Goal: Task Accomplishment & Management: Complete application form

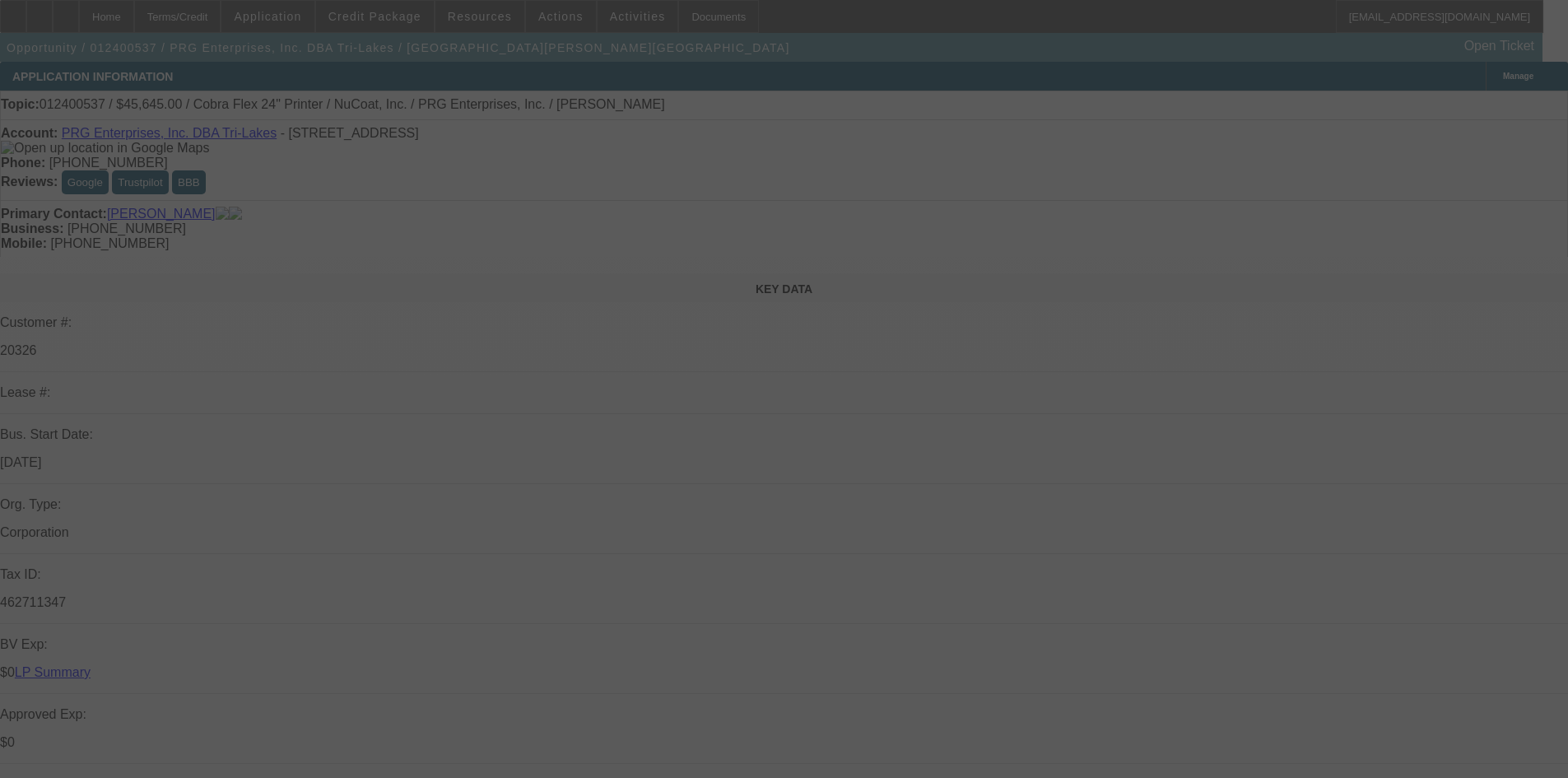
select select "0"
select select "0.1"
select select "0"
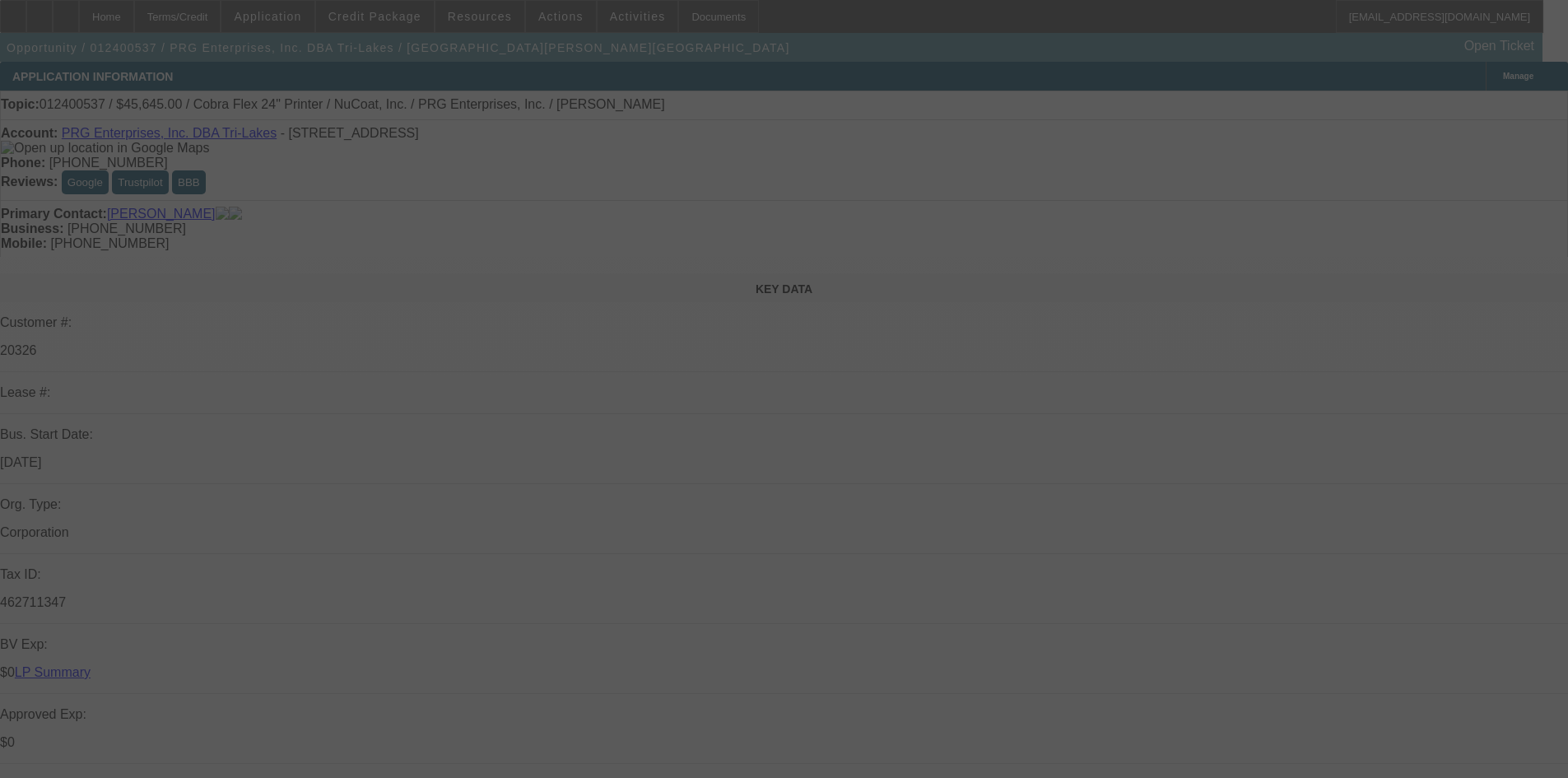
select select "0.1"
select select "0"
select select "0.1"
select select "0"
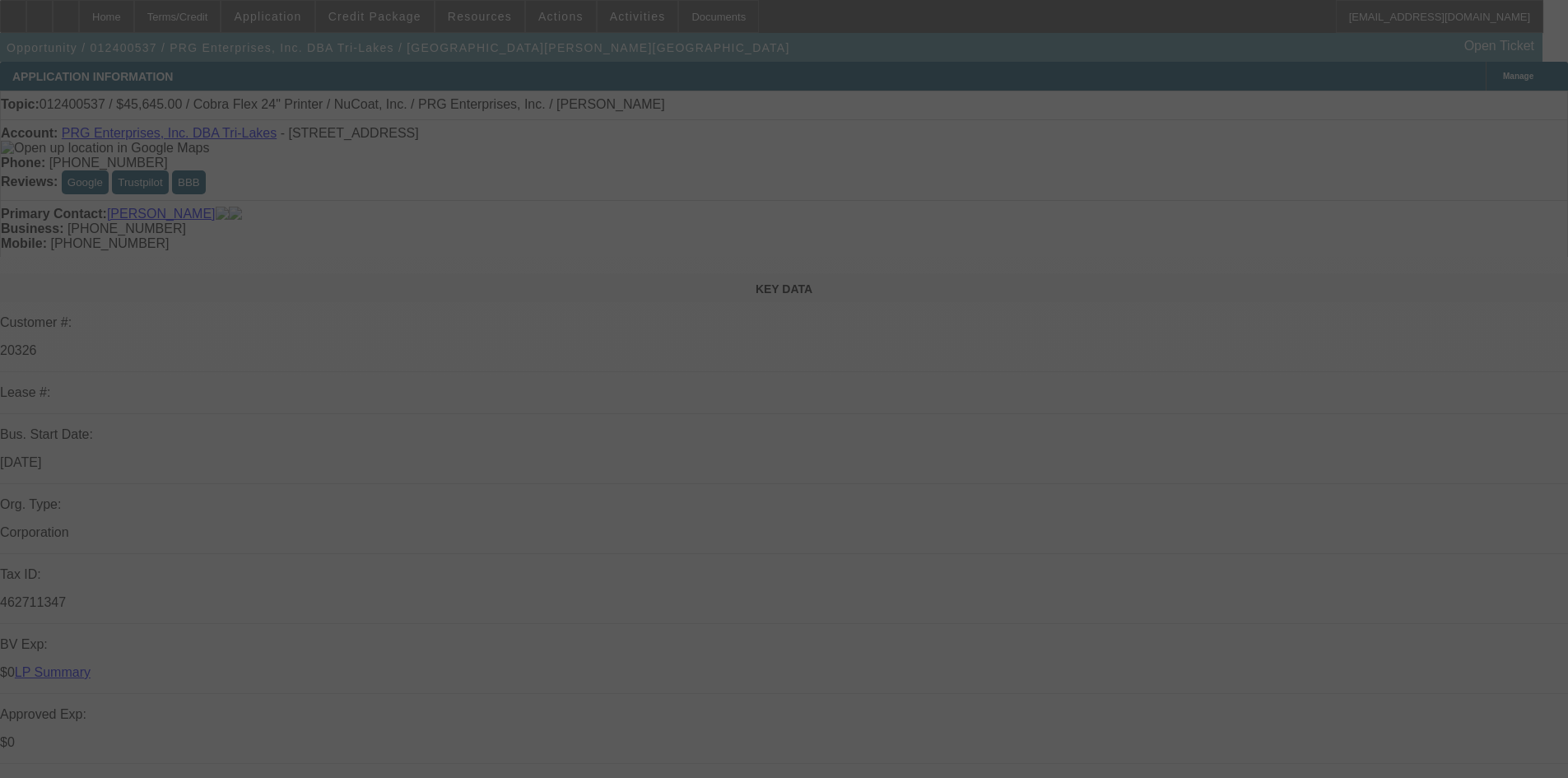
select select "0"
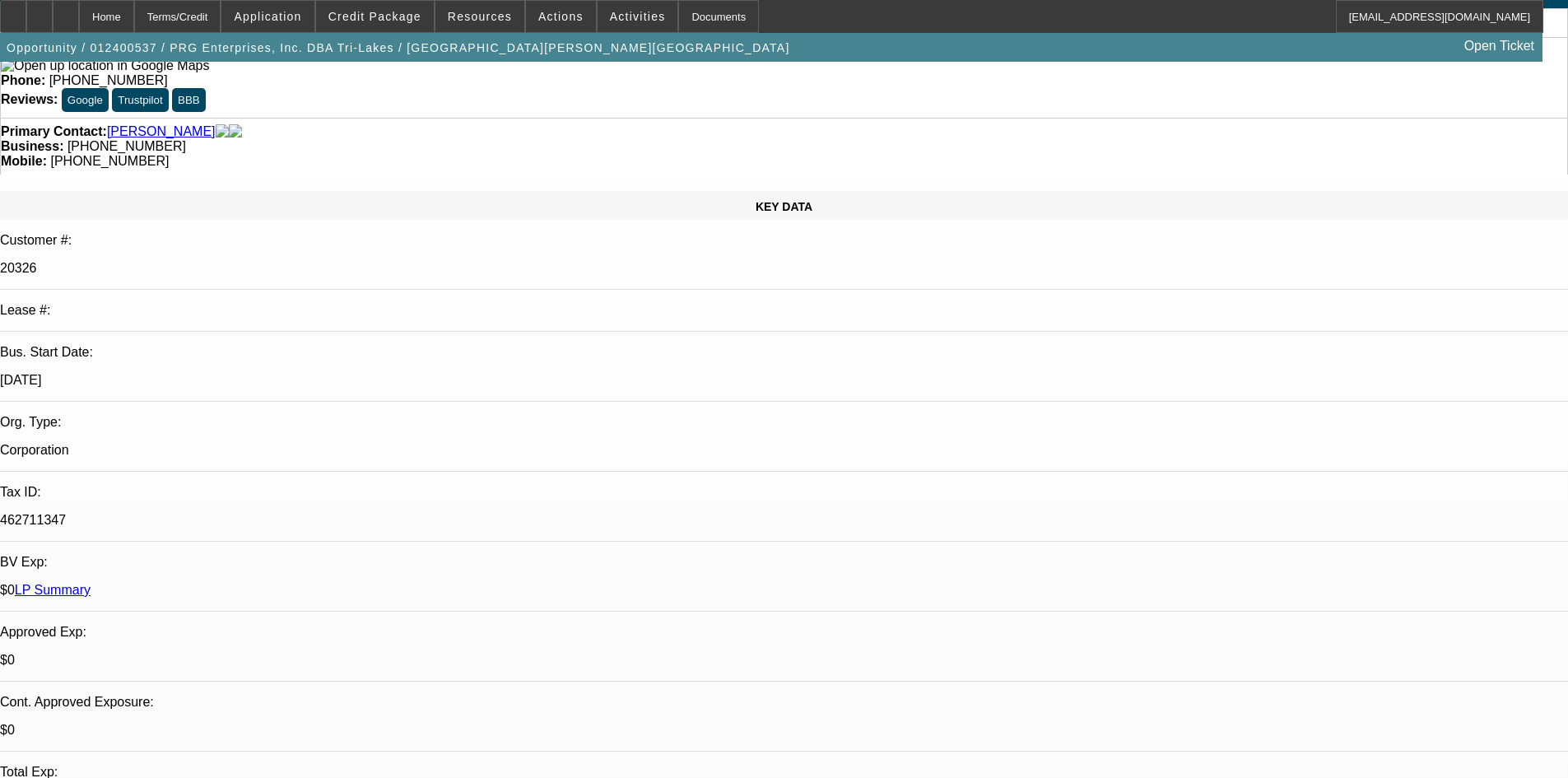
select select "1"
select select "4"
select select "1"
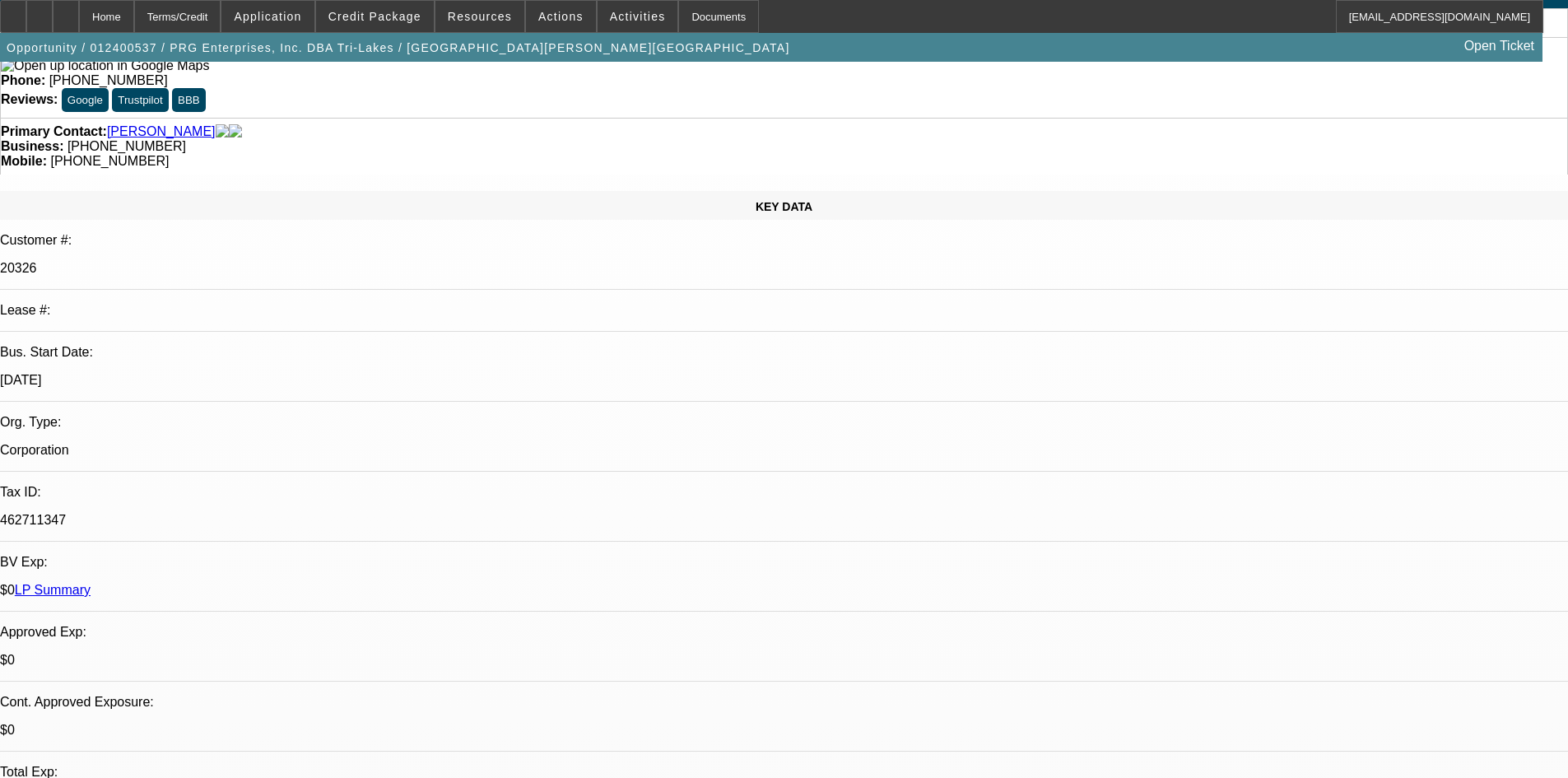
select select "4"
select select "1"
select select "4"
select select "1"
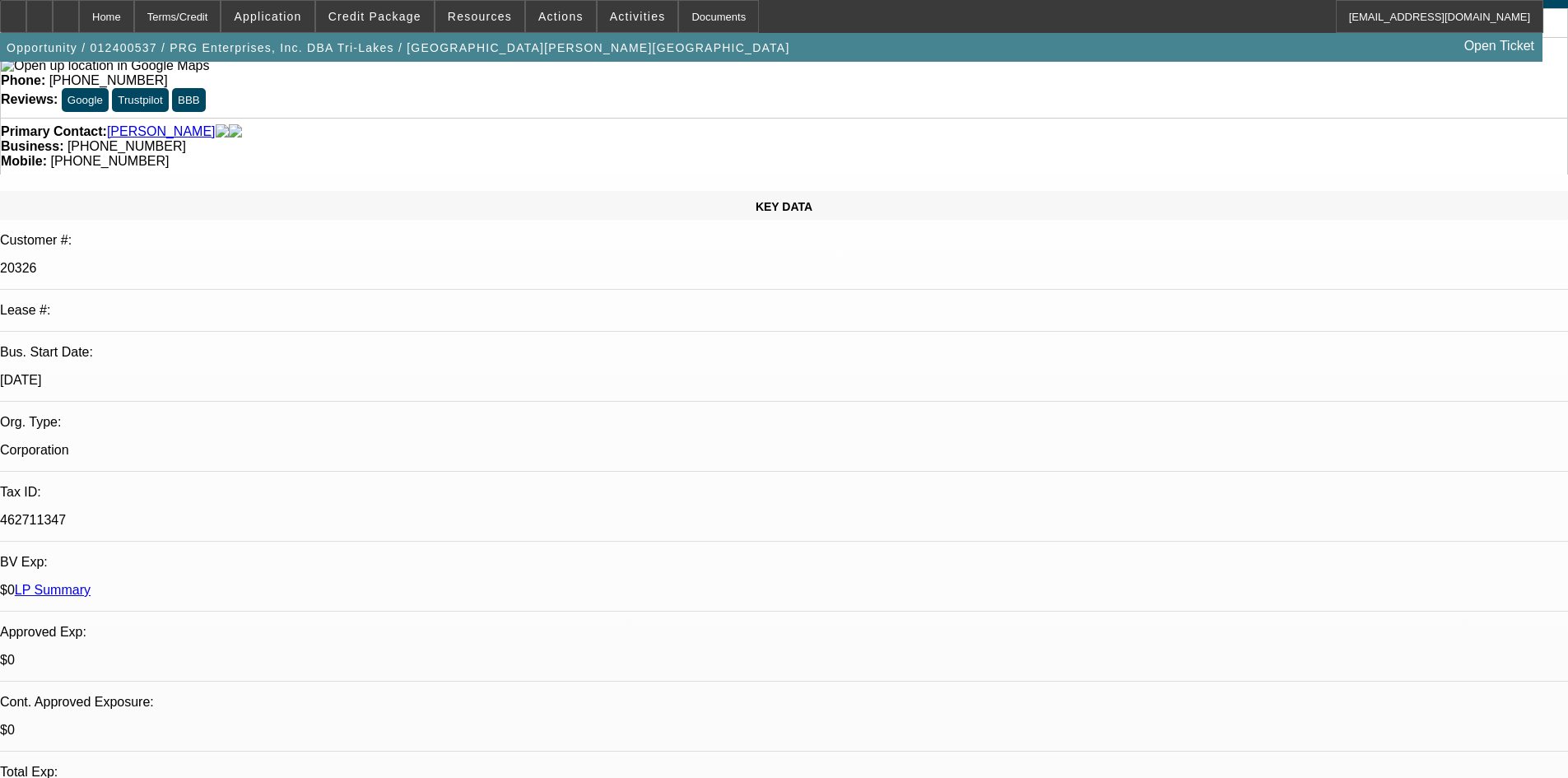
select select "1"
select select "6"
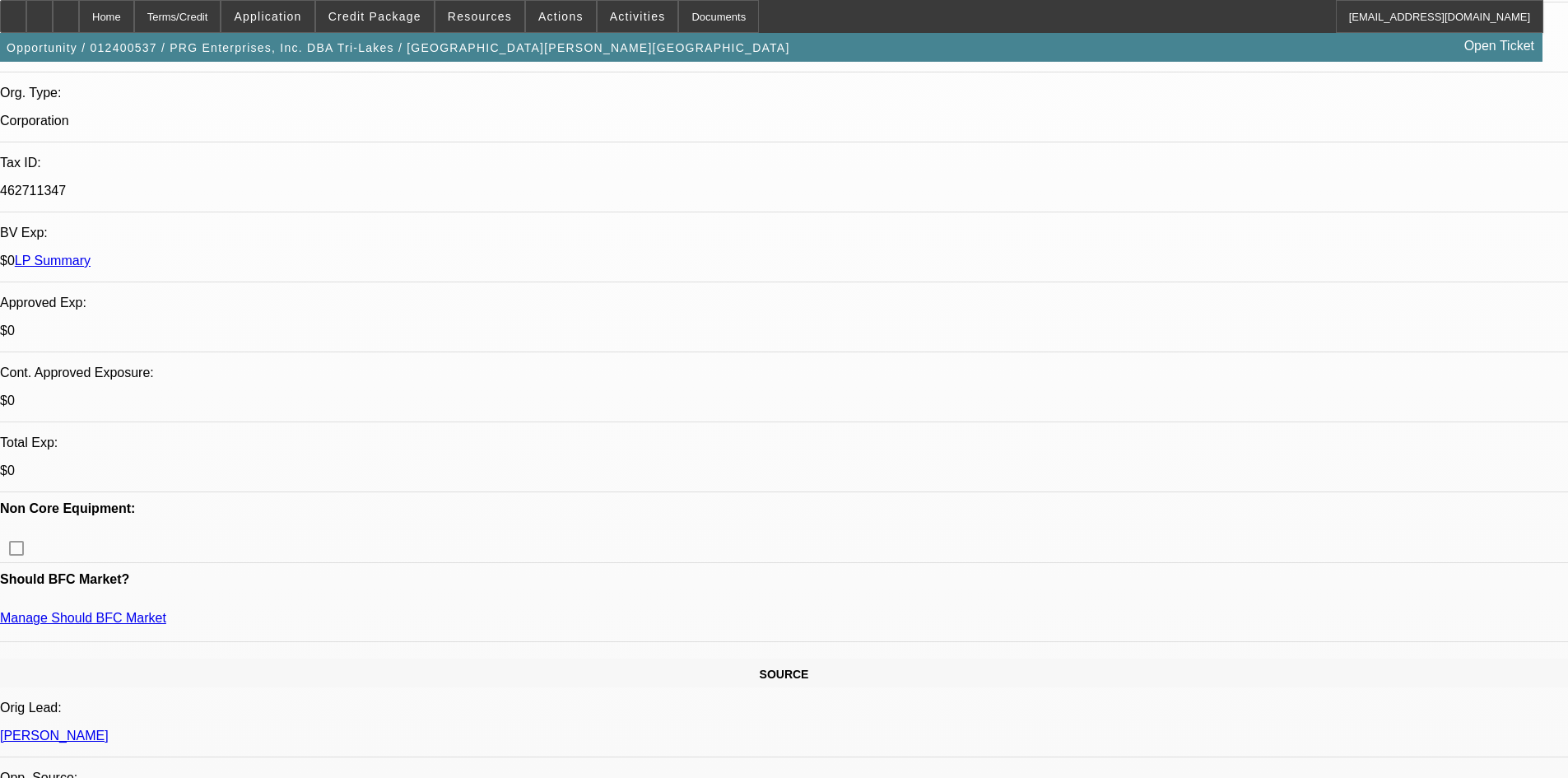
drag, startPoint x: 644, startPoint y: 433, endPoint x: 584, endPoint y: 430, distance: 60.1
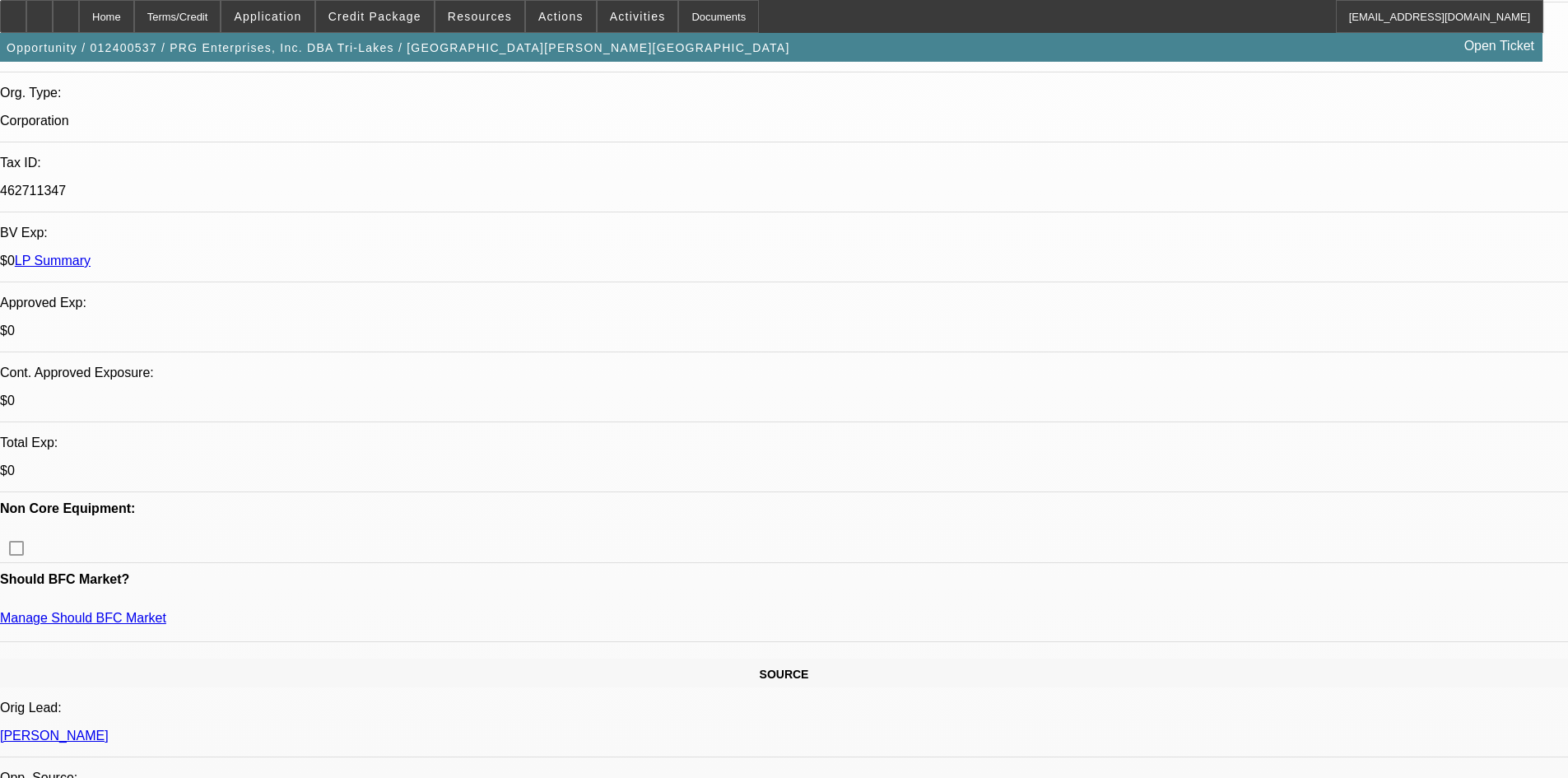
drag, startPoint x: 106, startPoint y: 392, endPoint x: 283, endPoint y: 386, distance: 177.1
drag, startPoint x: 328, startPoint y: 394, endPoint x: 506, endPoint y: 386, distance: 178.2
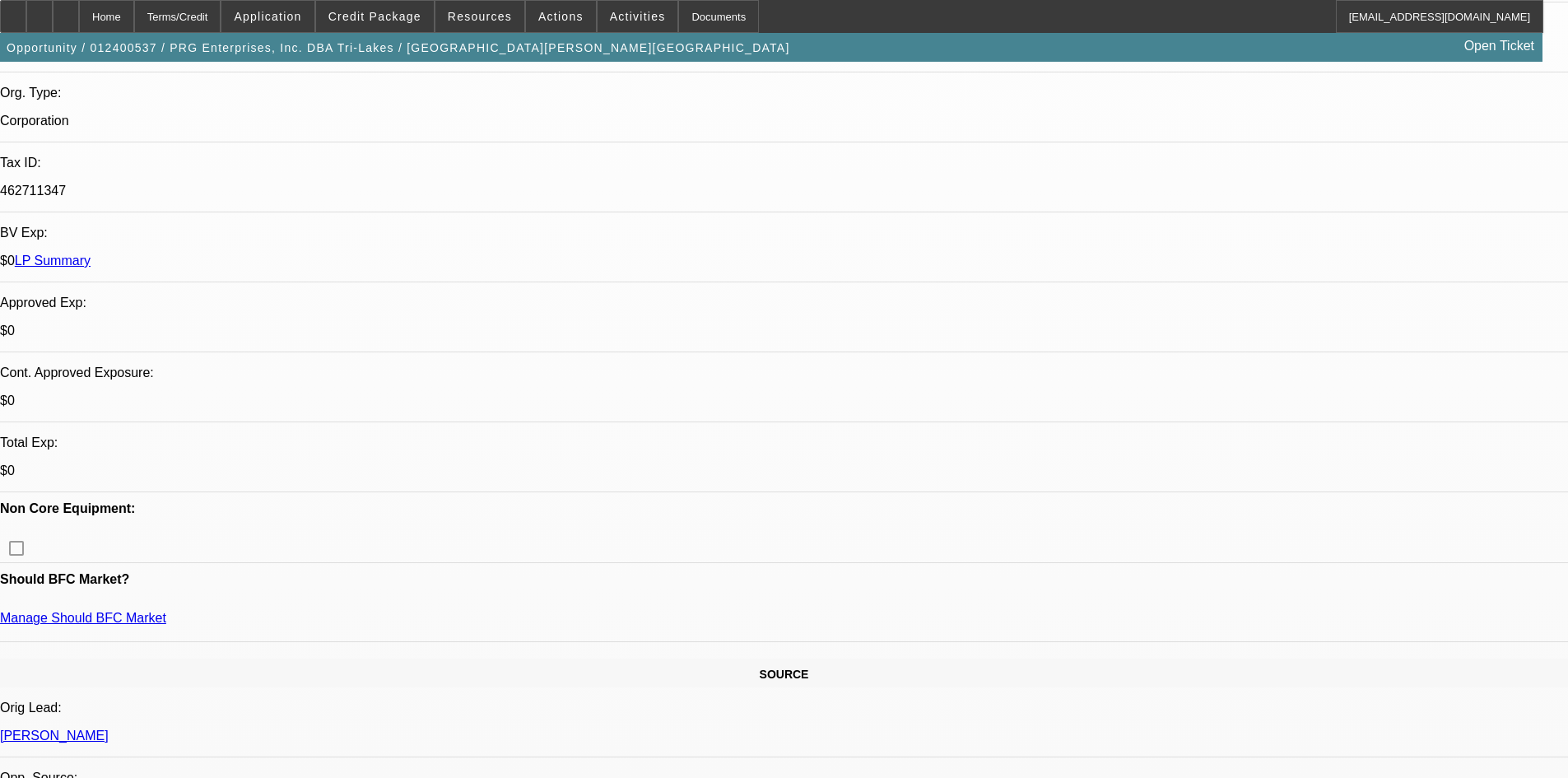
drag, startPoint x: 154, startPoint y: 419, endPoint x: 215, endPoint y: 418, distance: 61.0
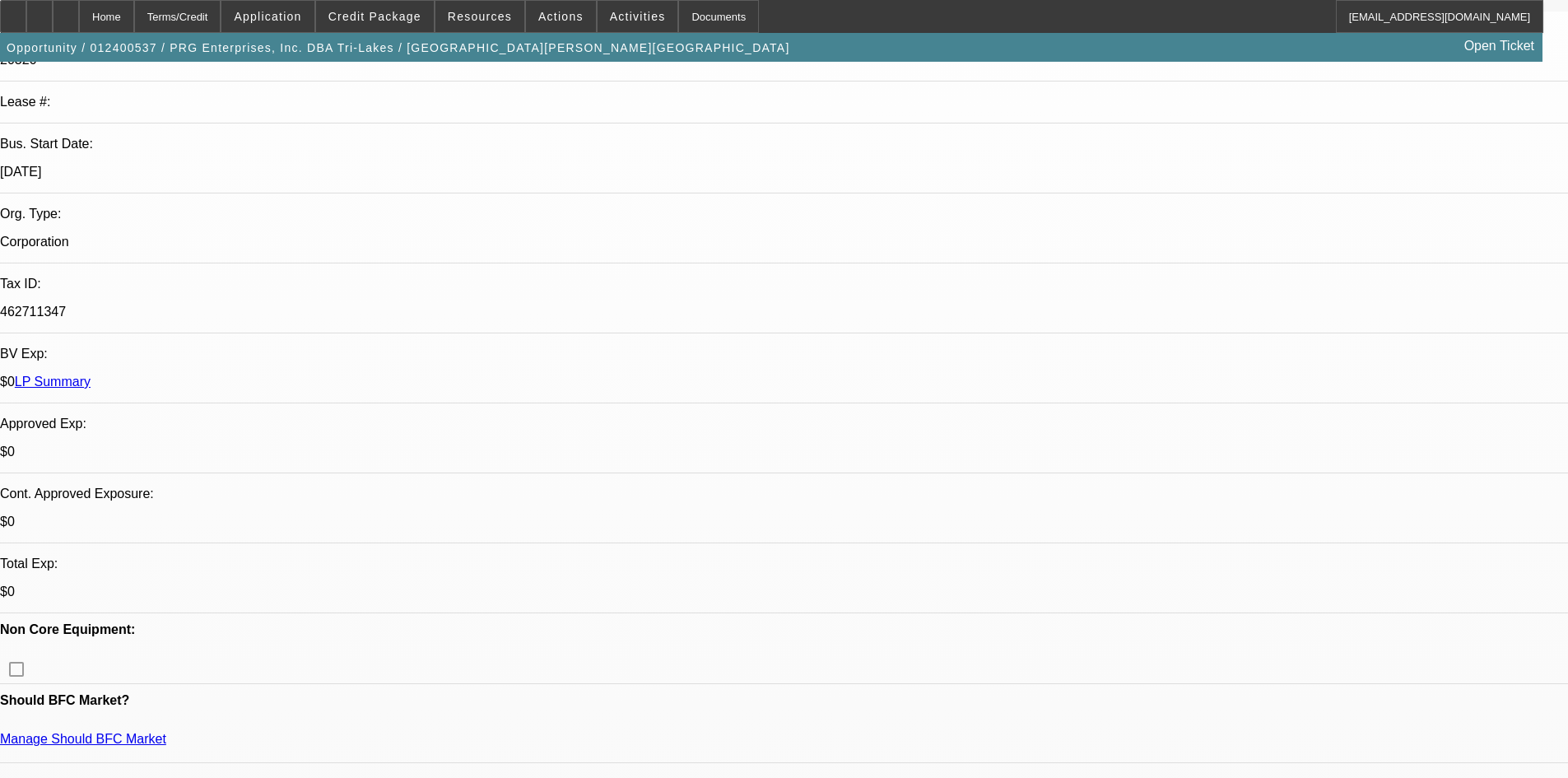
scroll to position [329, 0]
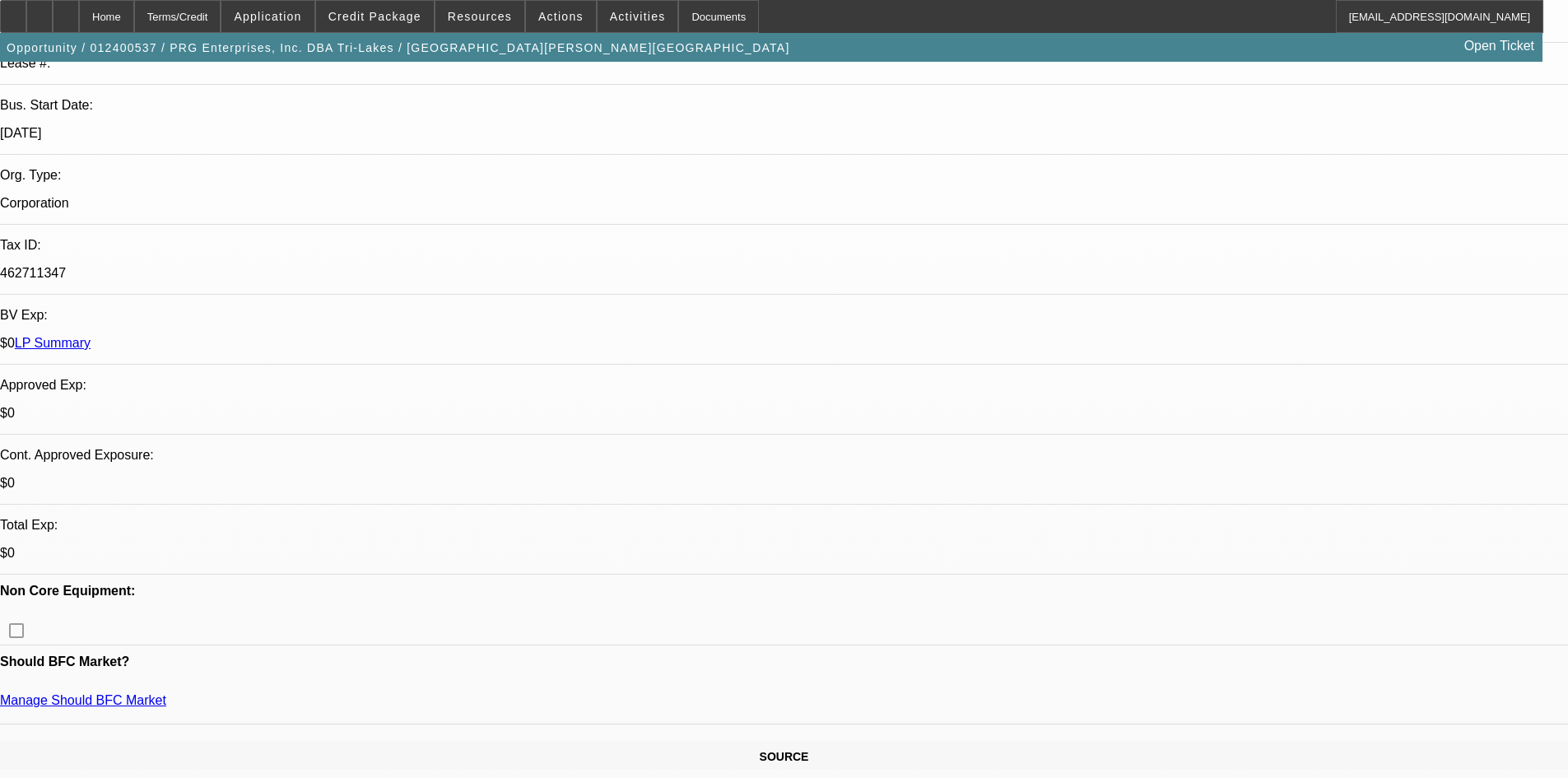
drag, startPoint x: 368, startPoint y: 504, endPoint x: 425, endPoint y: 503, distance: 57.0
drag, startPoint x: 634, startPoint y: 499, endPoint x: 595, endPoint y: 501, distance: 39.1
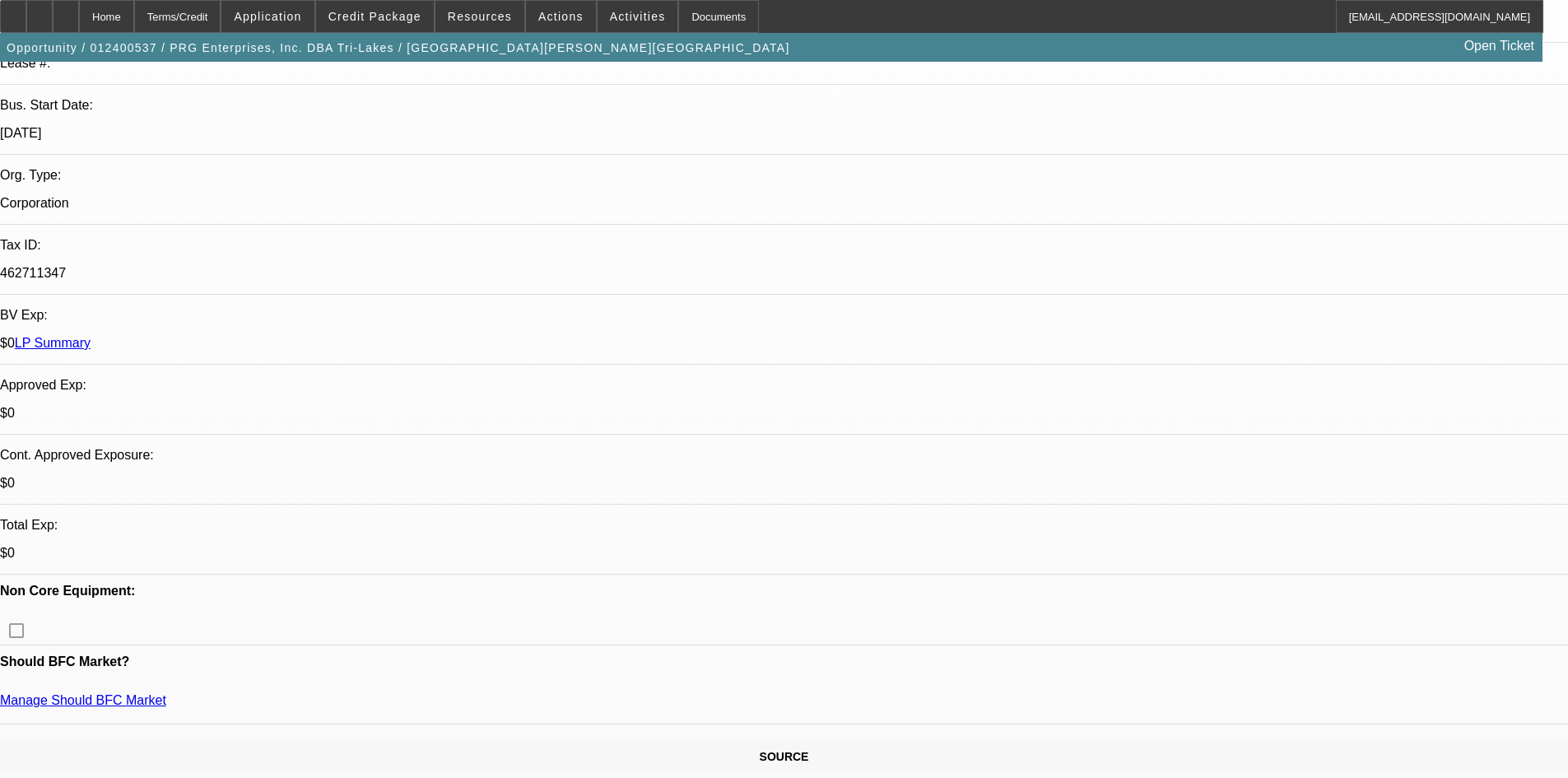
drag, startPoint x: 424, startPoint y: 504, endPoint x: 398, endPoint y: 504, distance: 26.0
drag, startPoint x: 233, startPoint y: 503, endPoint x: 154, endPoint y: 503, distance: 79.0
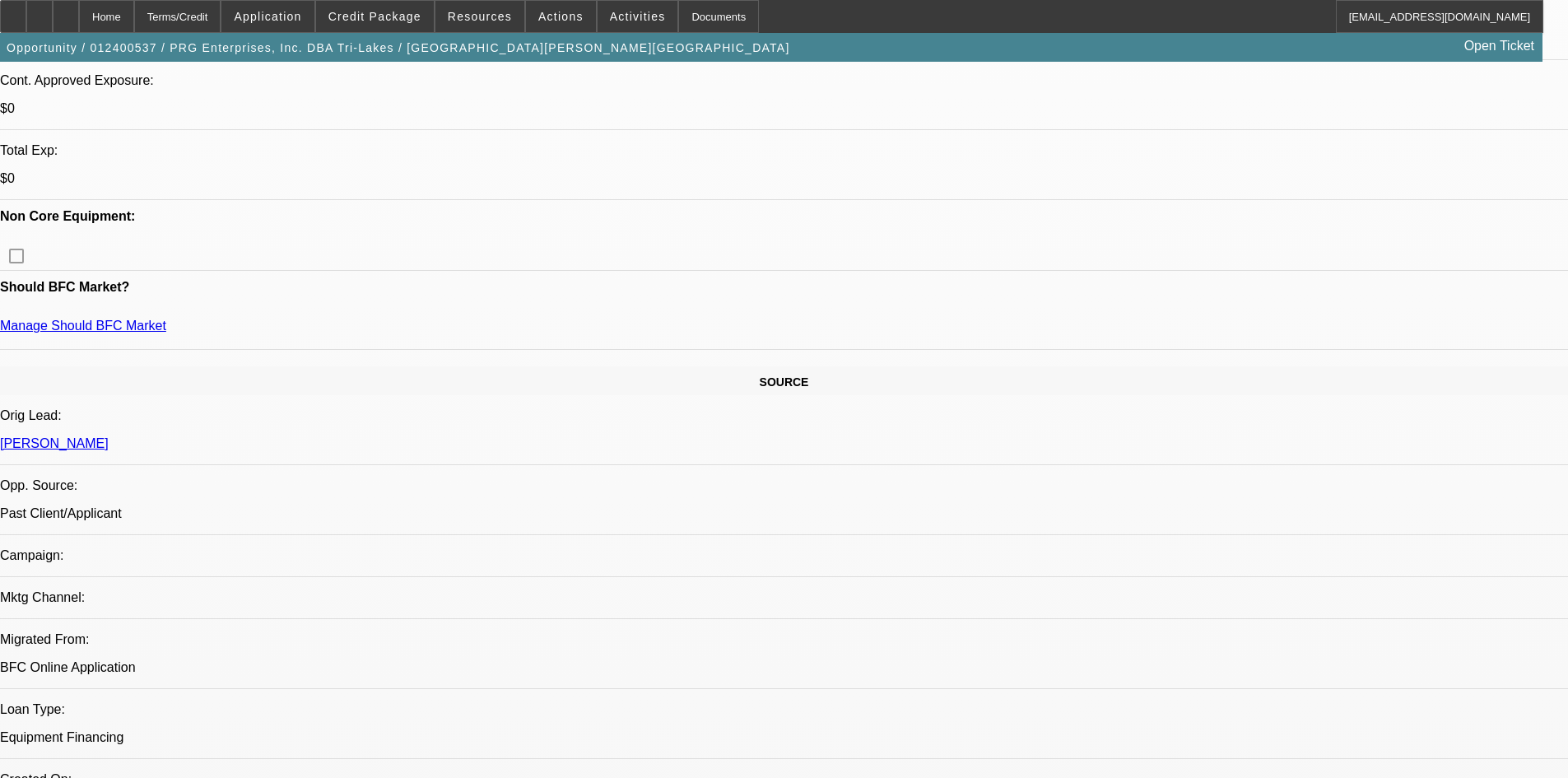
scroll to position [576, 0]
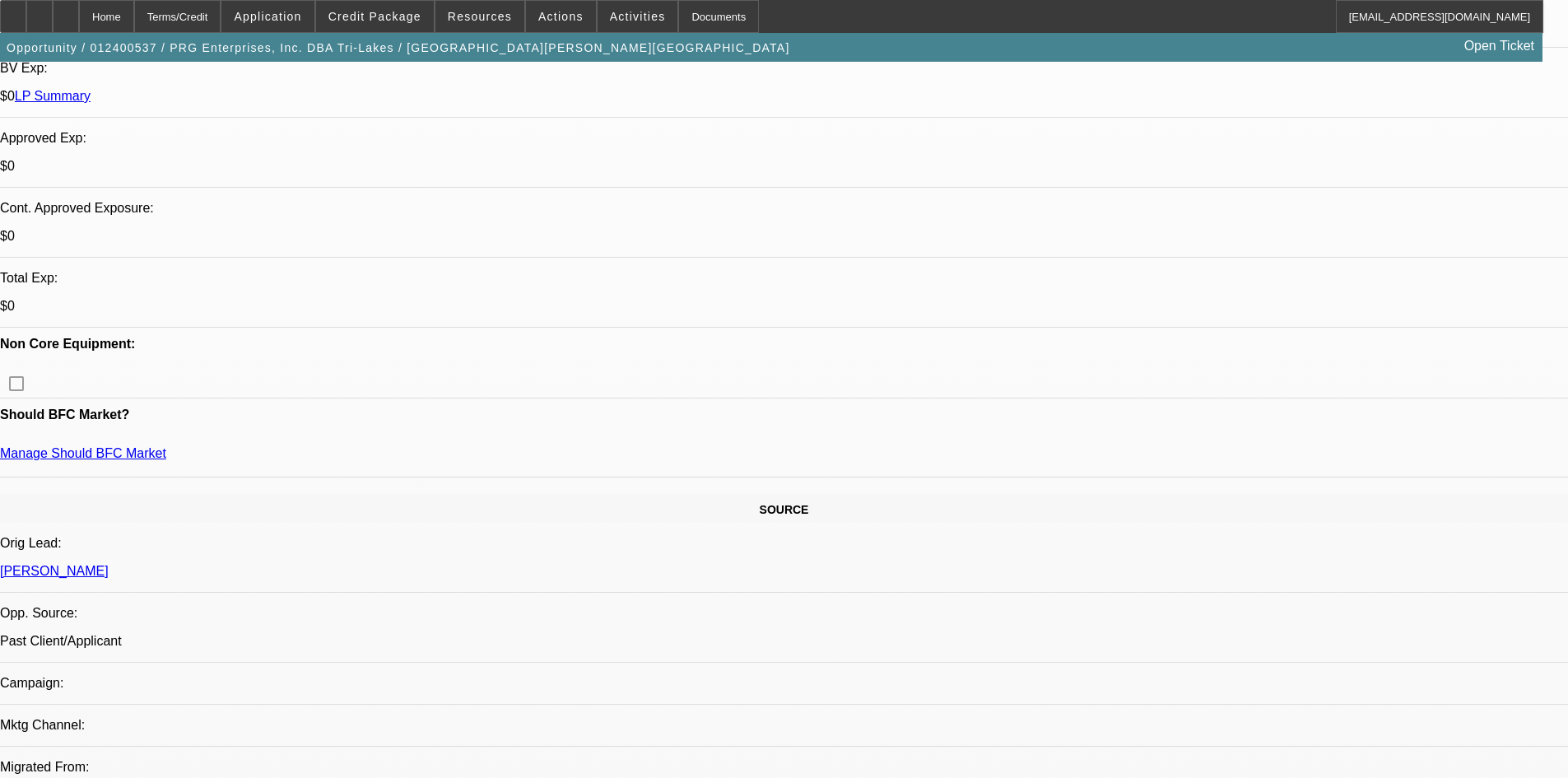
drag, startPoint x: 626, startPoint y: 255, endPoint x: 597, endPoint y: 251, distance: 29.3
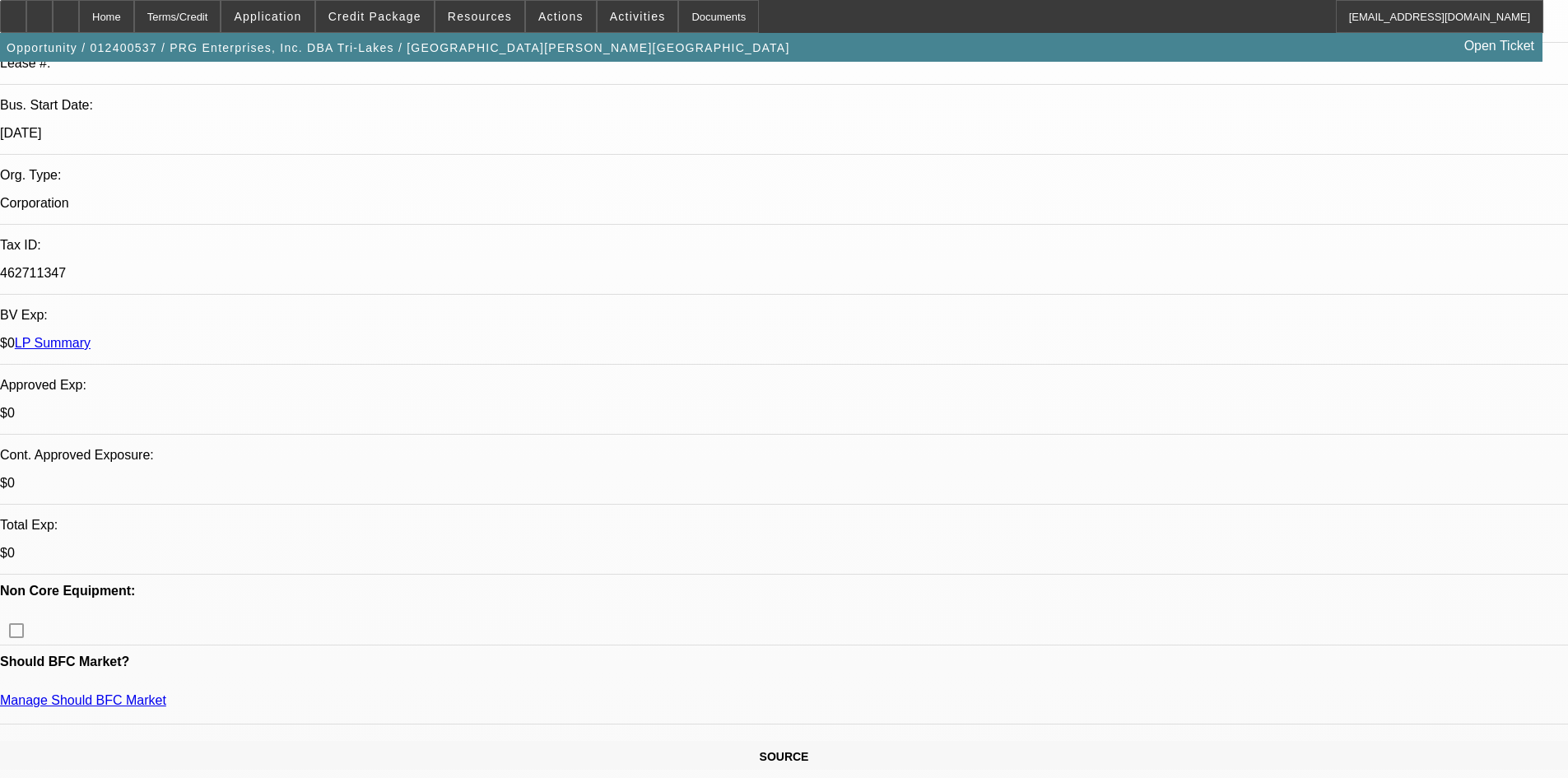
scroll to position [0, 0]
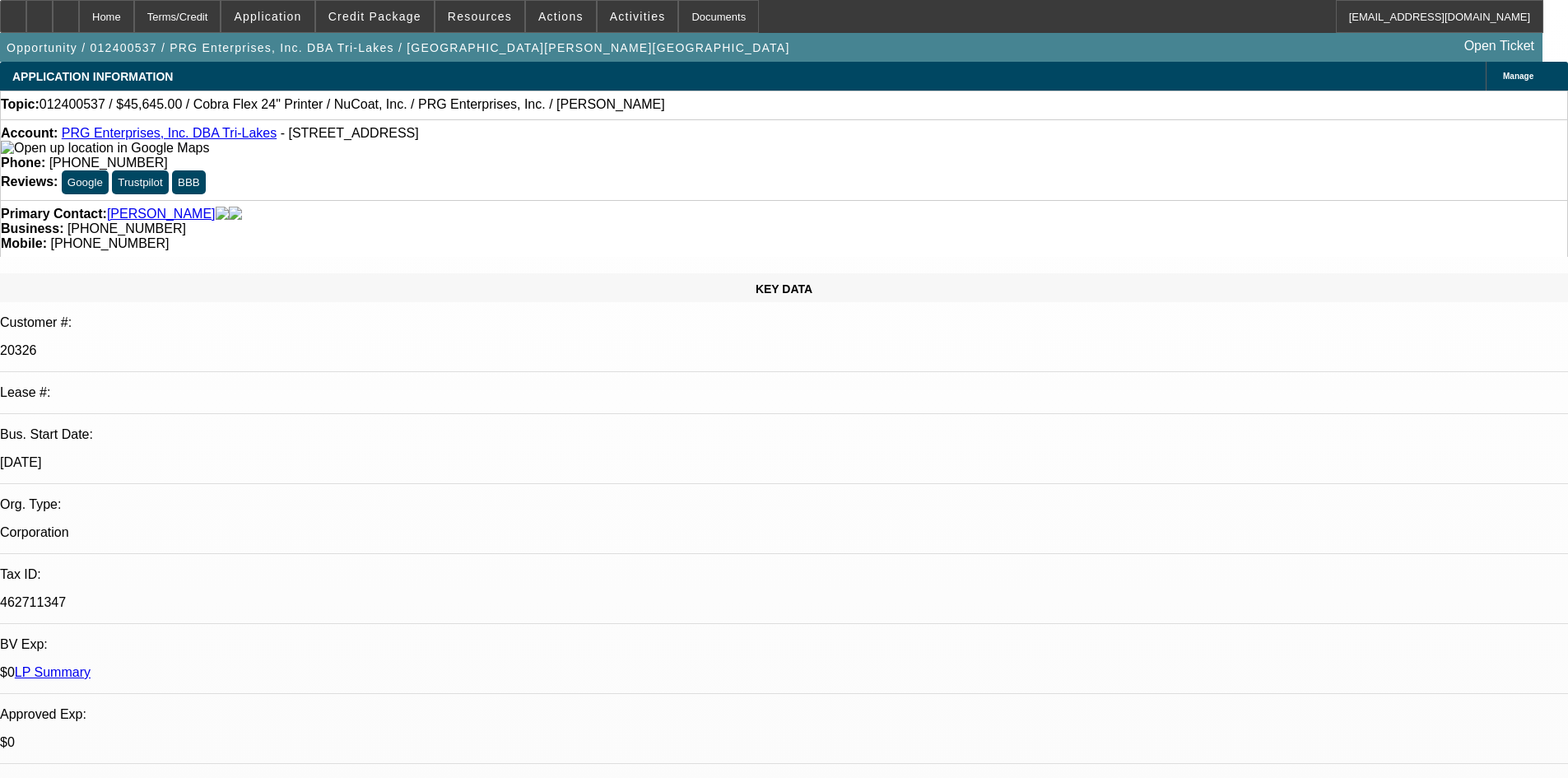
drag, startPoint x: 381, startPoint y: 11, endPoint x: 394, endPoint y: 79, distance: 69.2
click at [378, 13] on span "Credit Package" at bounding box center [375, 16] width 93 height 13
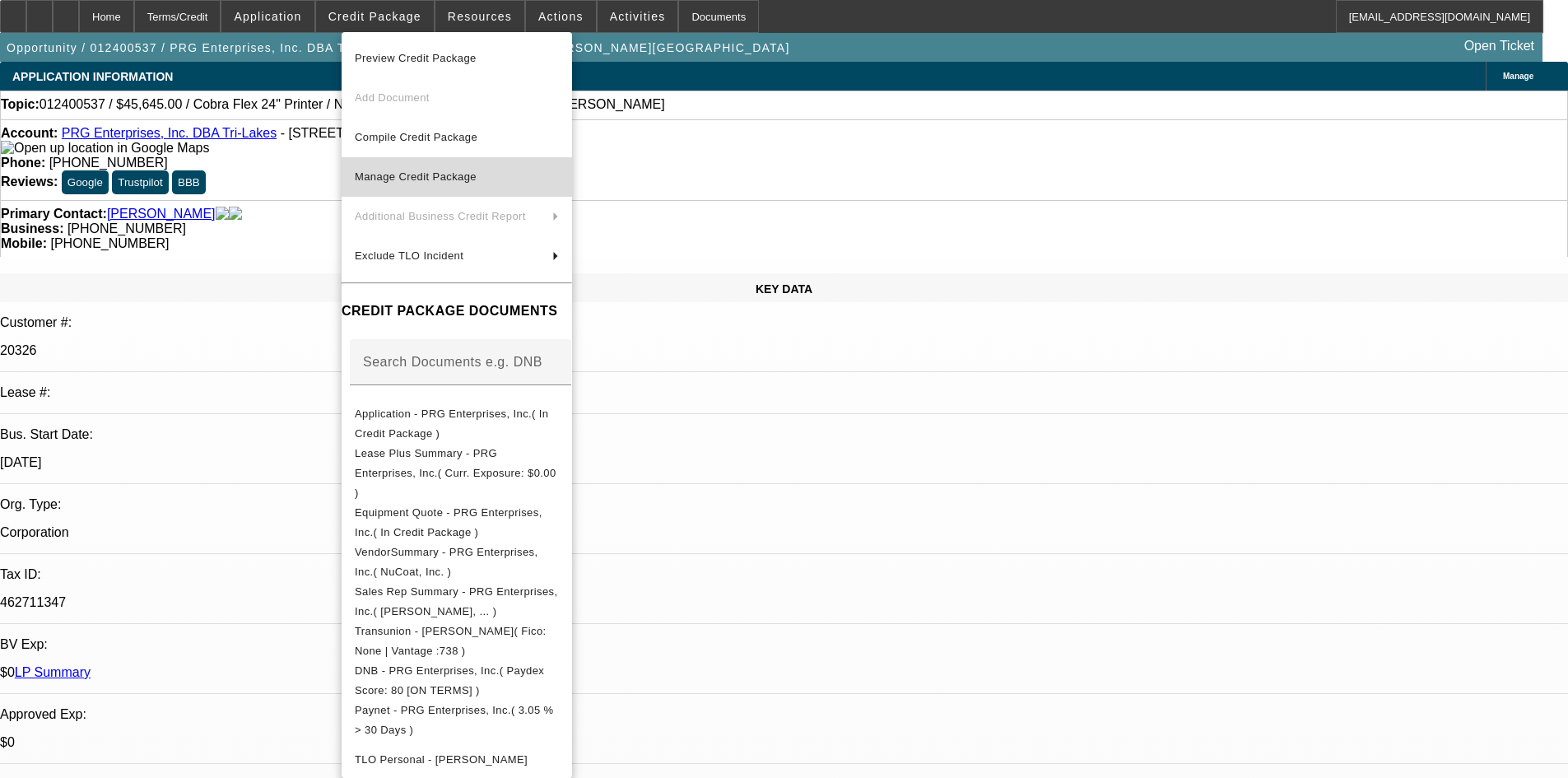
click at [455, 179] on span "Manage Credit Package" at bounding box center [416, 176] width 121 height 12
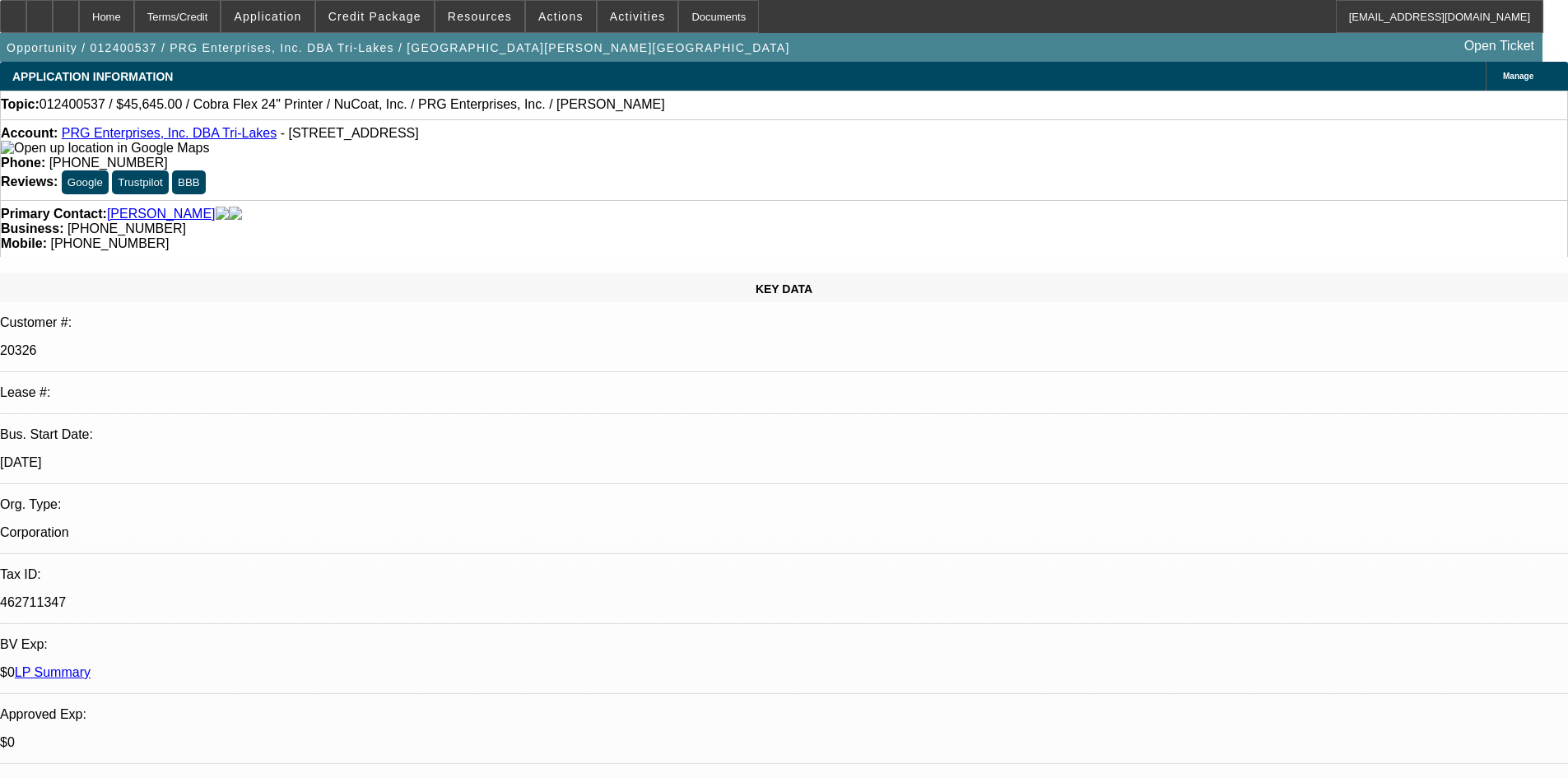
scroll to position [83, 0]
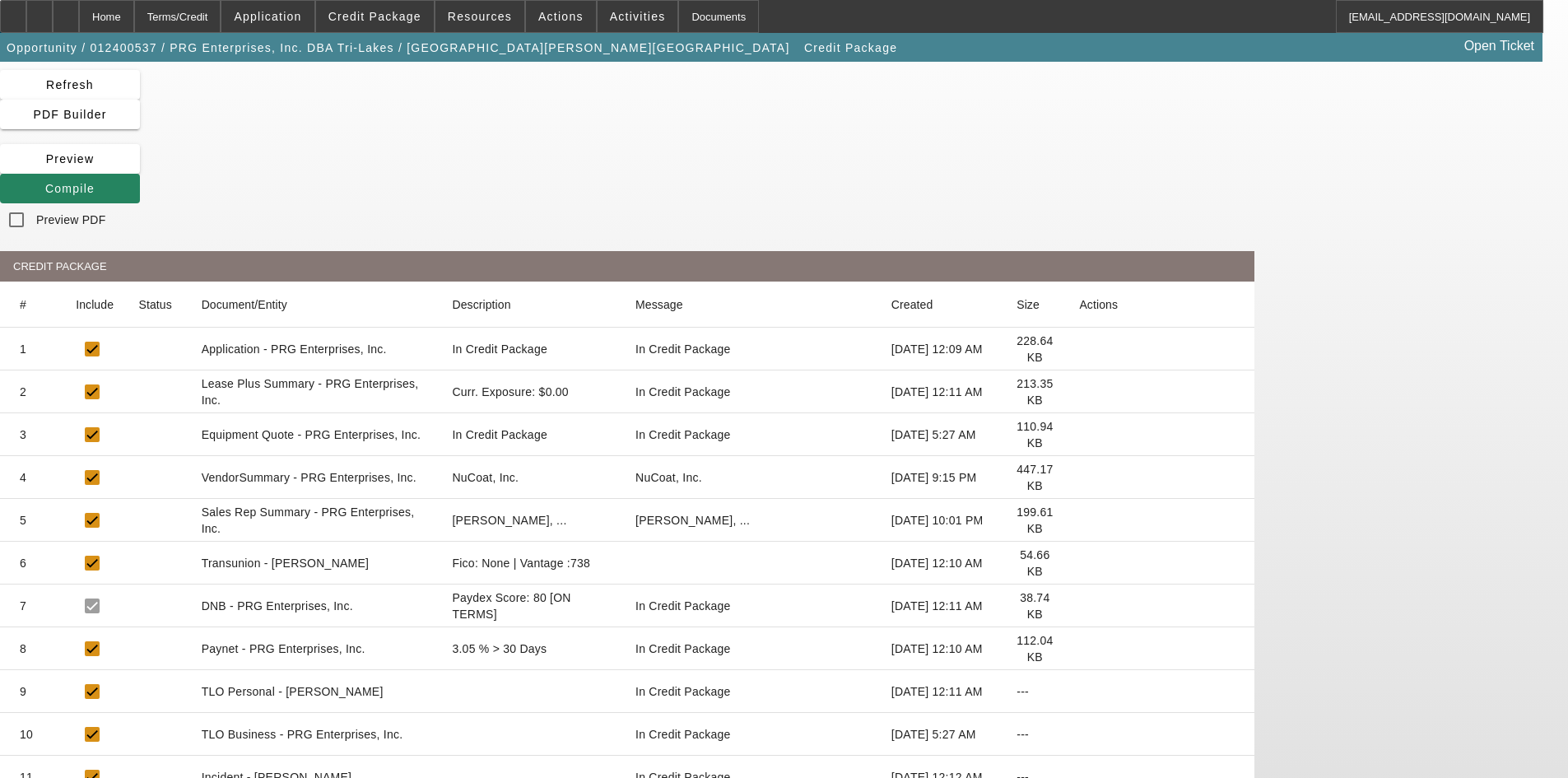
scroll to position [21, 0]
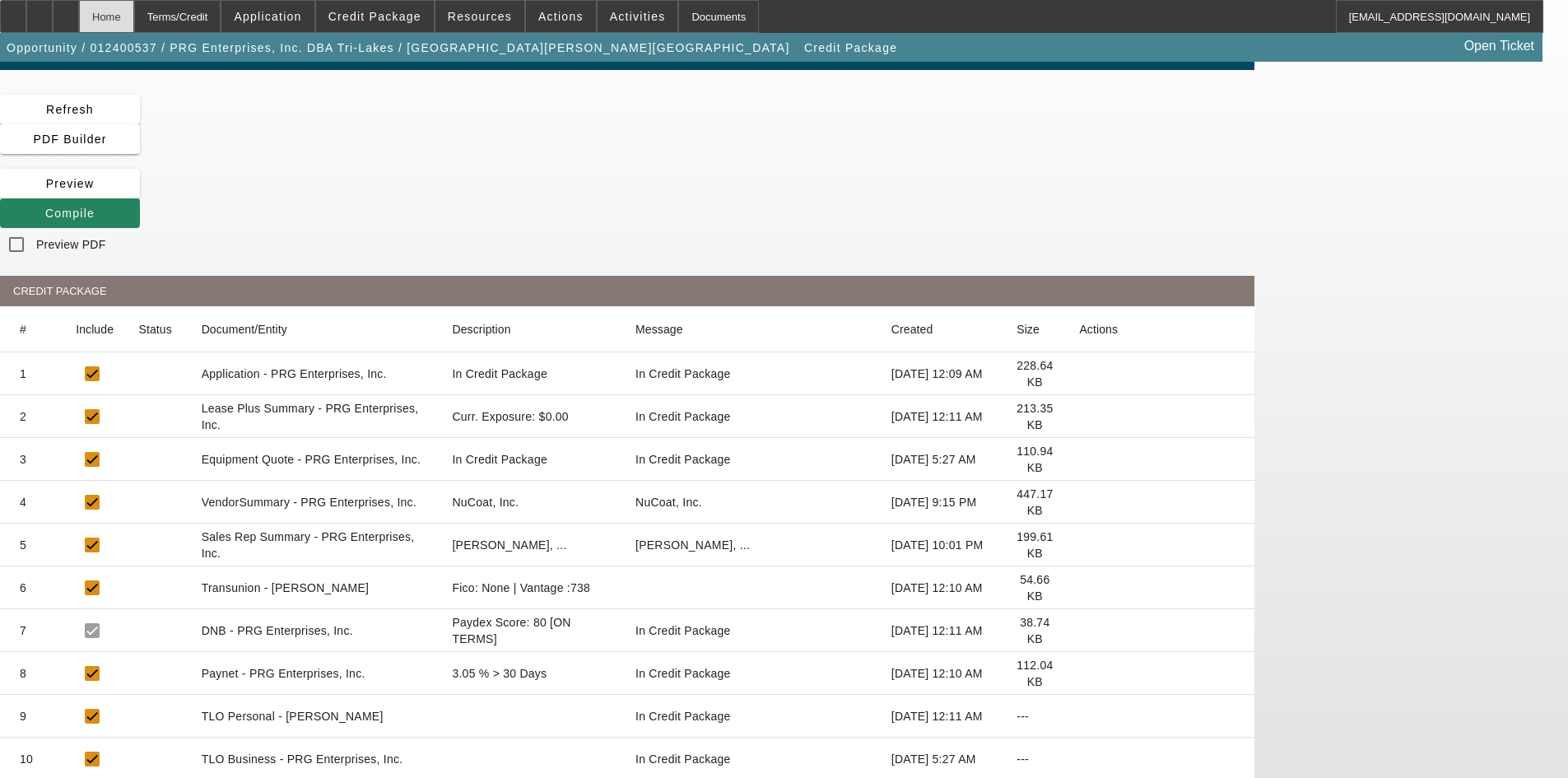
click at [134, 19] on div "Home" at bounding box center [106, 16] width 55 height 33
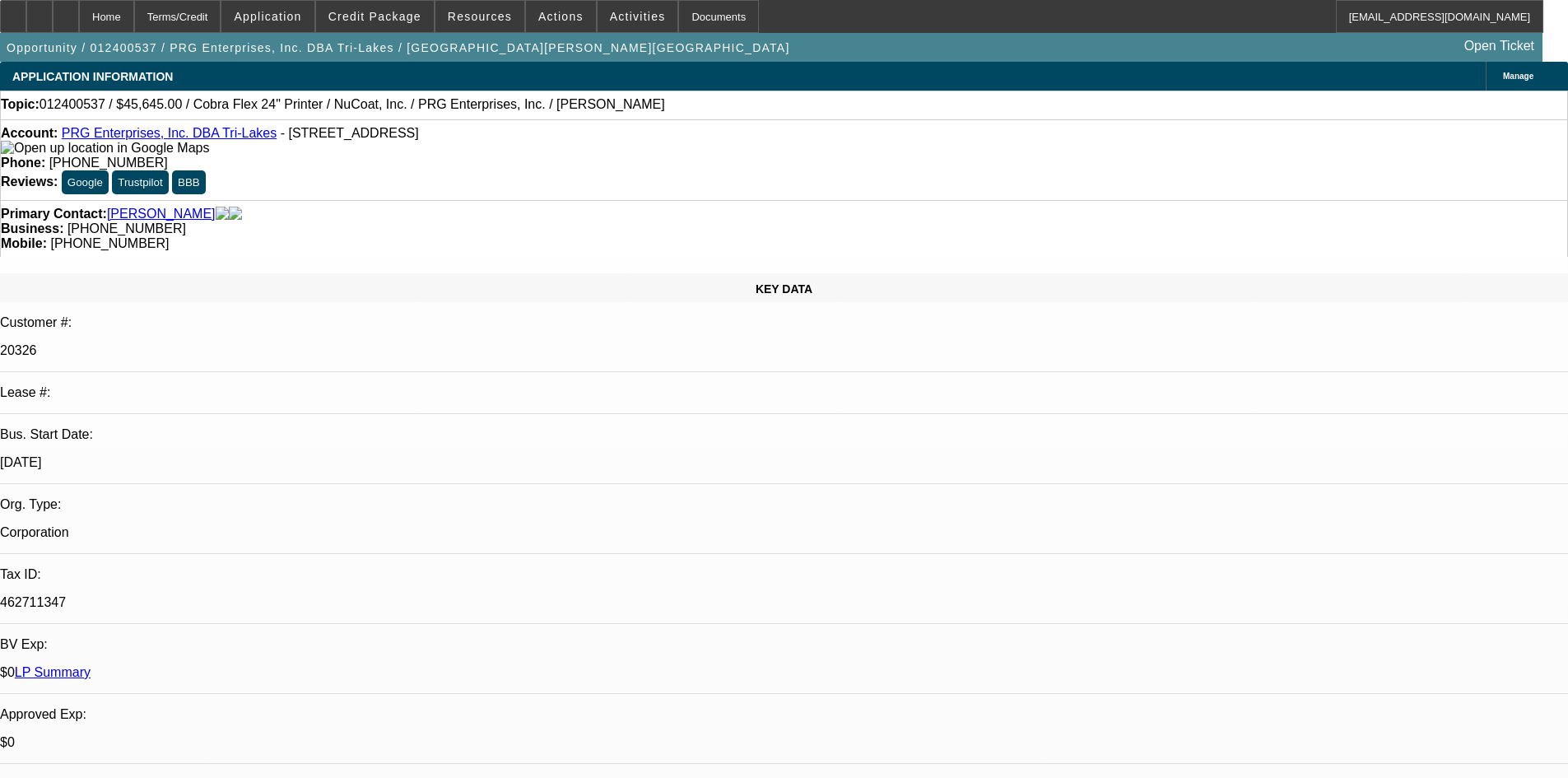
select select "0"
select select "0.1"
select select "4"
select select "0"
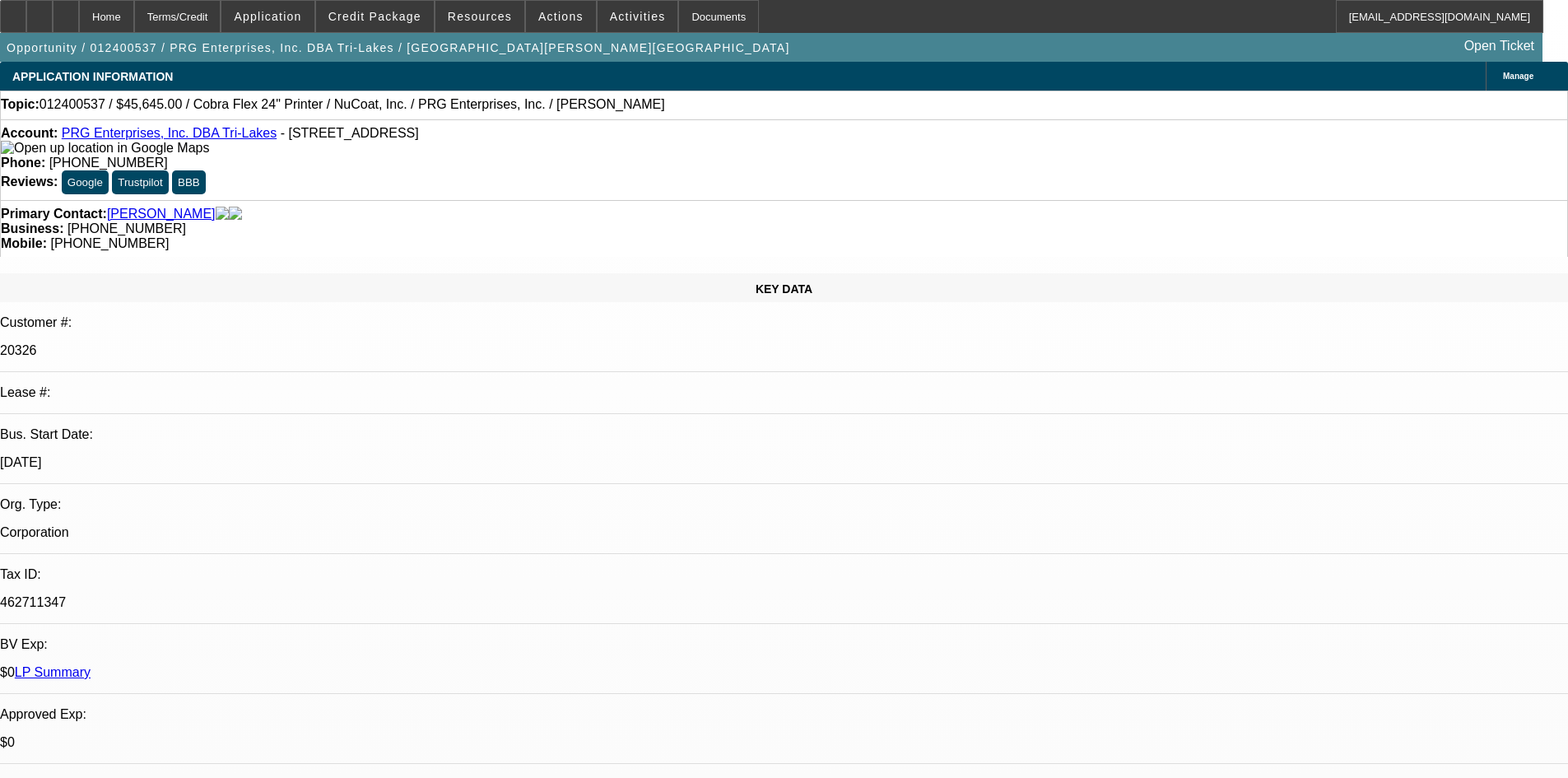
select select "0"
select select "0.1"
select select "4"
select select "0"
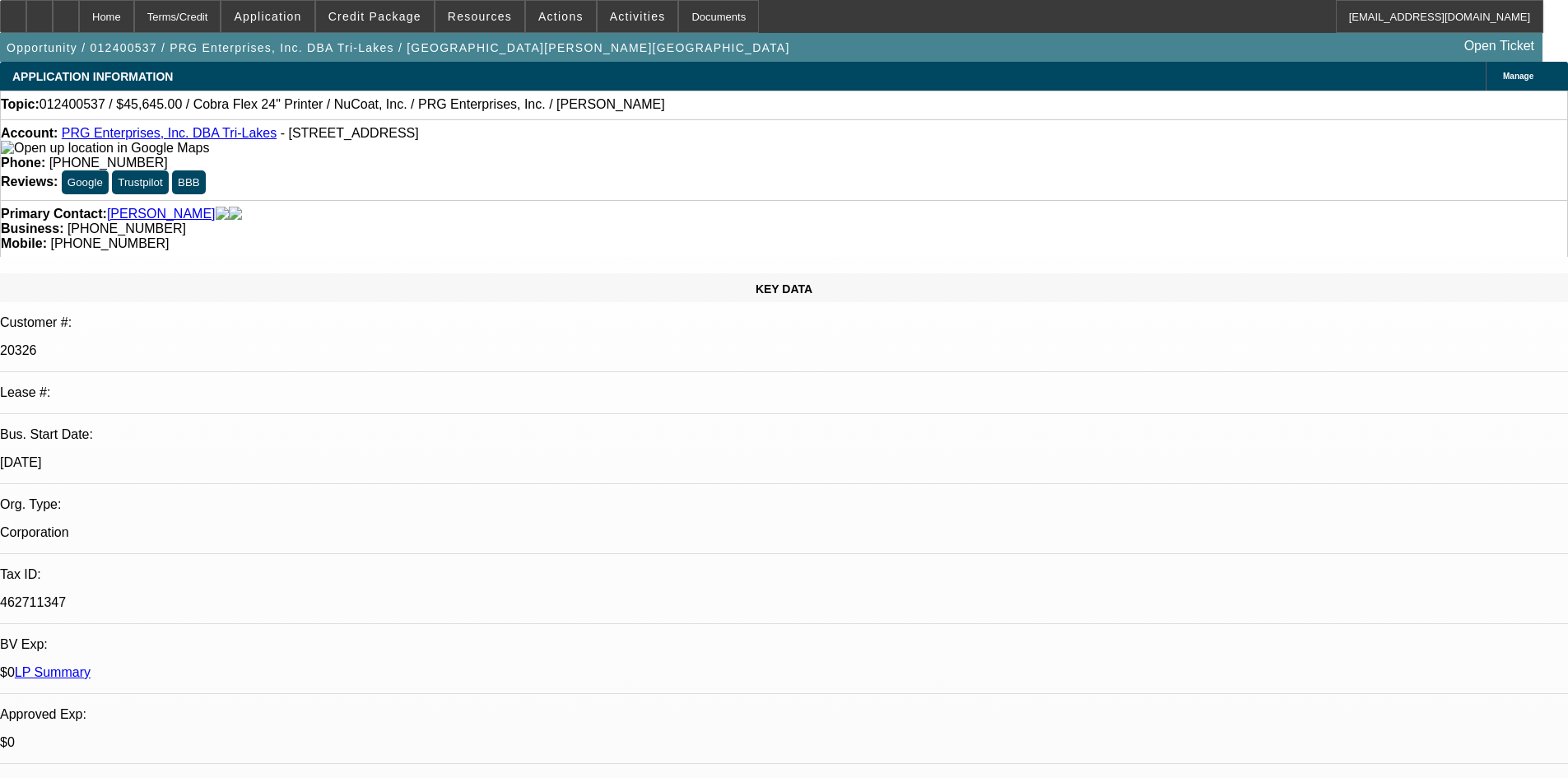
select select "0.1"
select select "4"
select select "0"
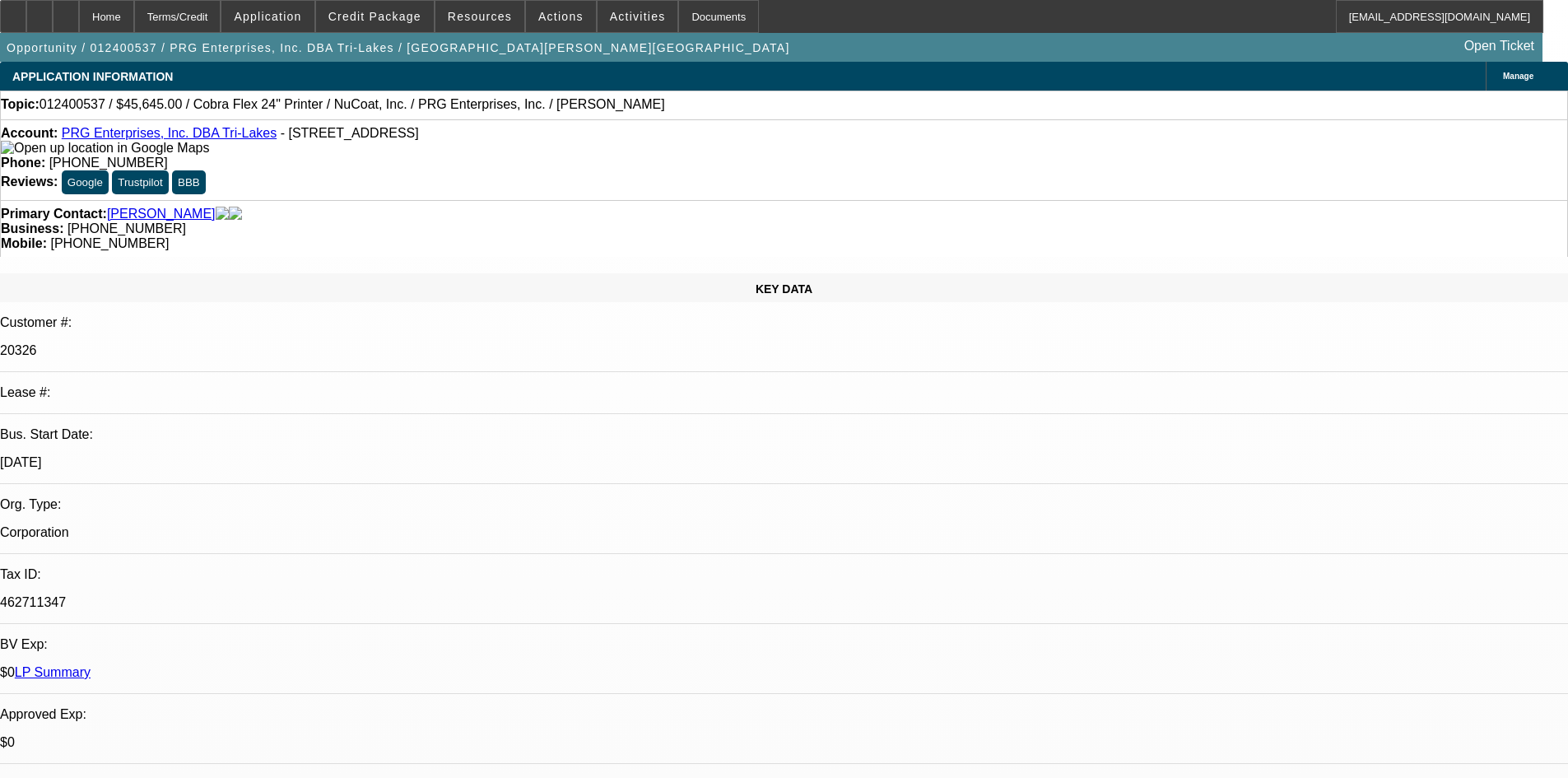
select select "6"
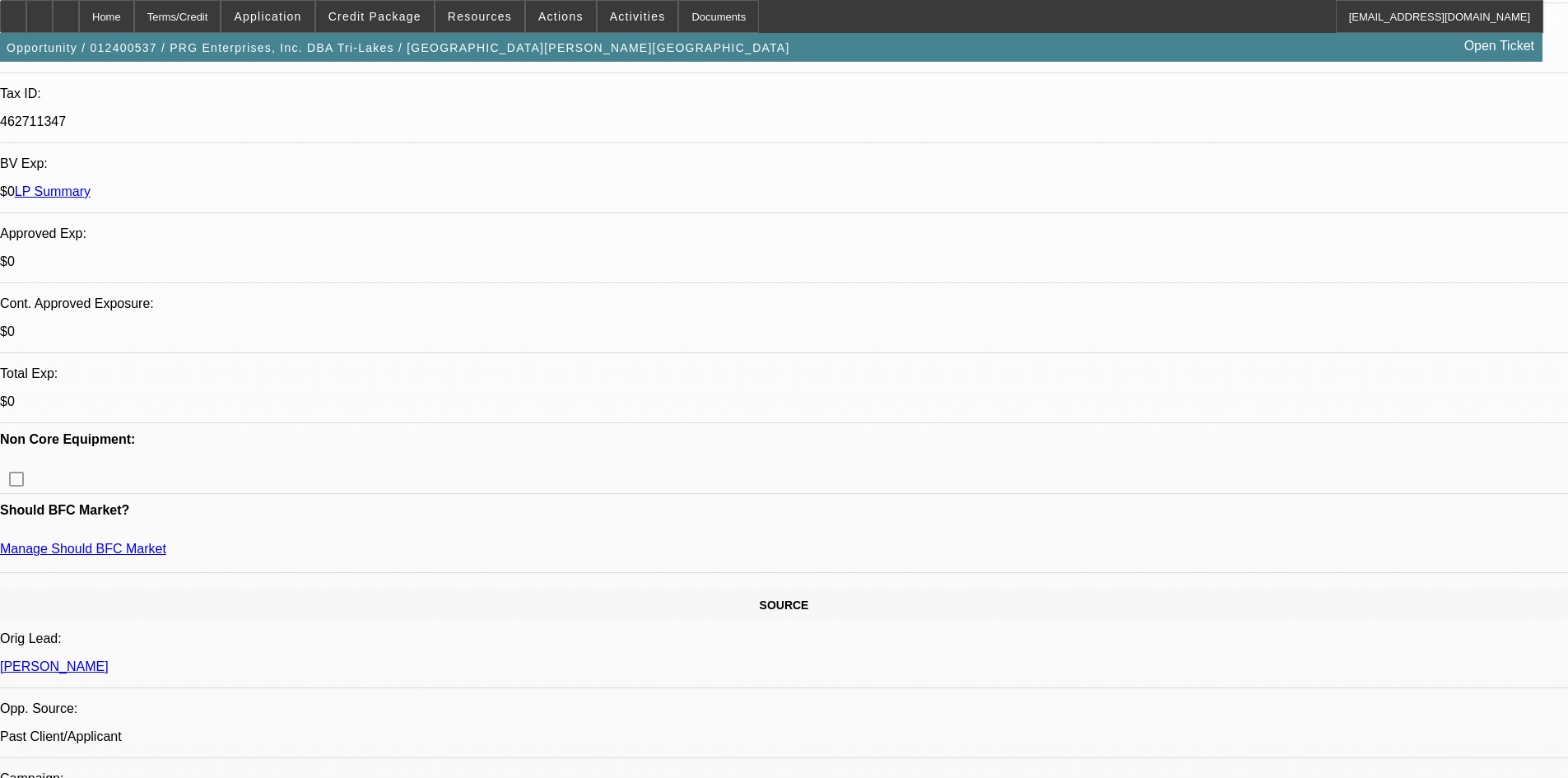
scroll to position [493, 0]
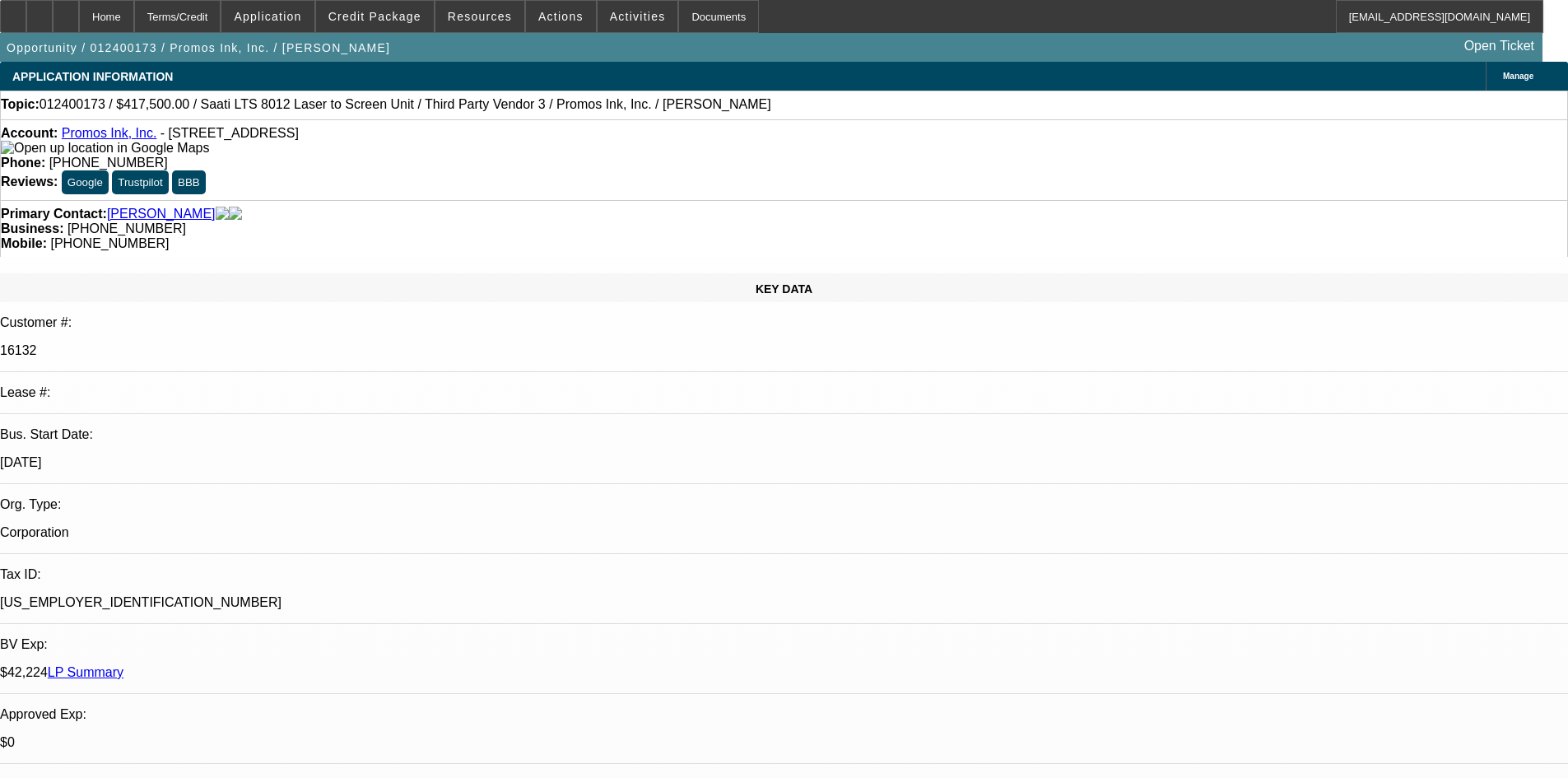
select select "0"
select select "6"
select select "0"
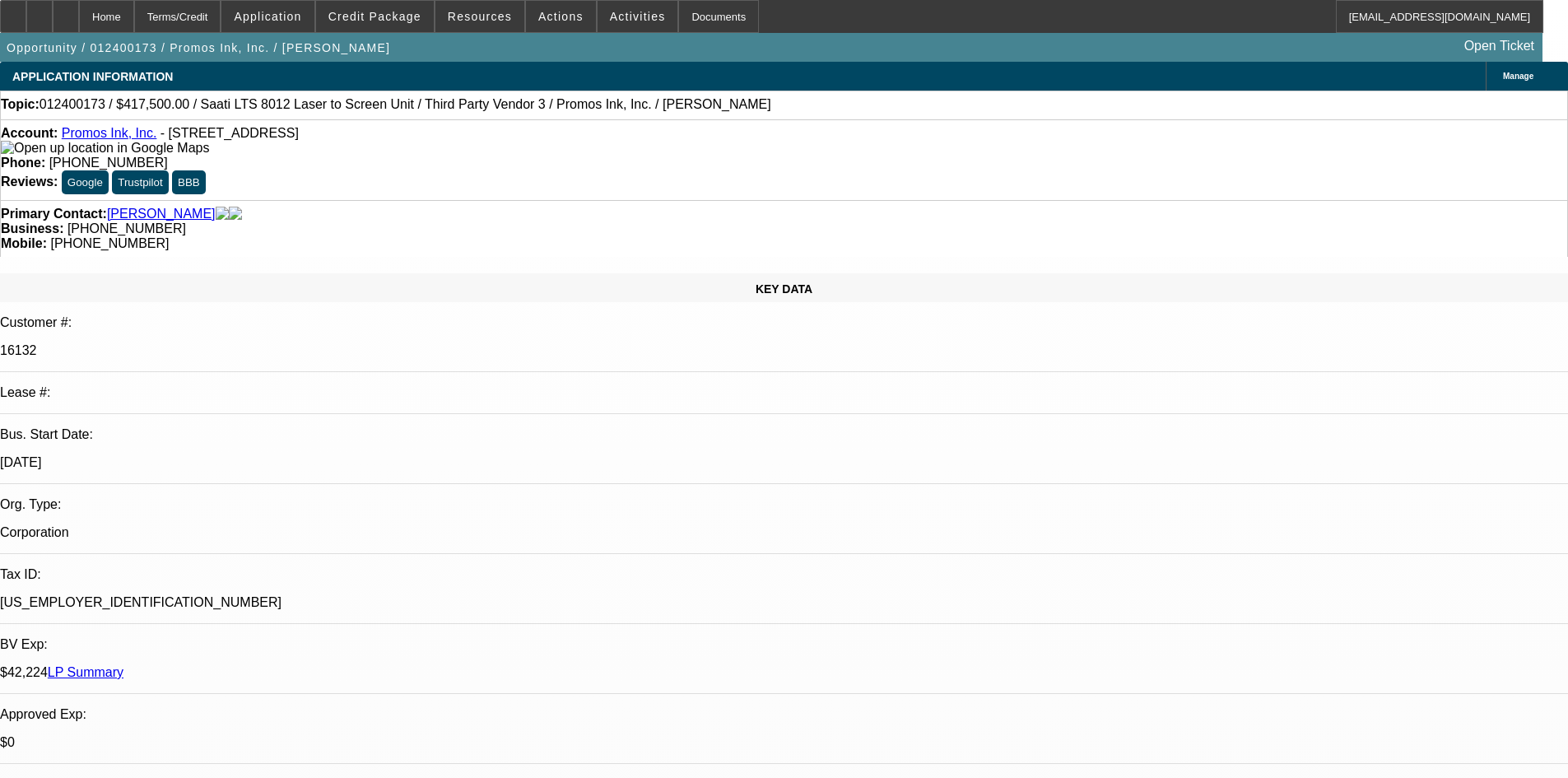
select select "0"
select select "6"
select select "0.1"
select select "0"
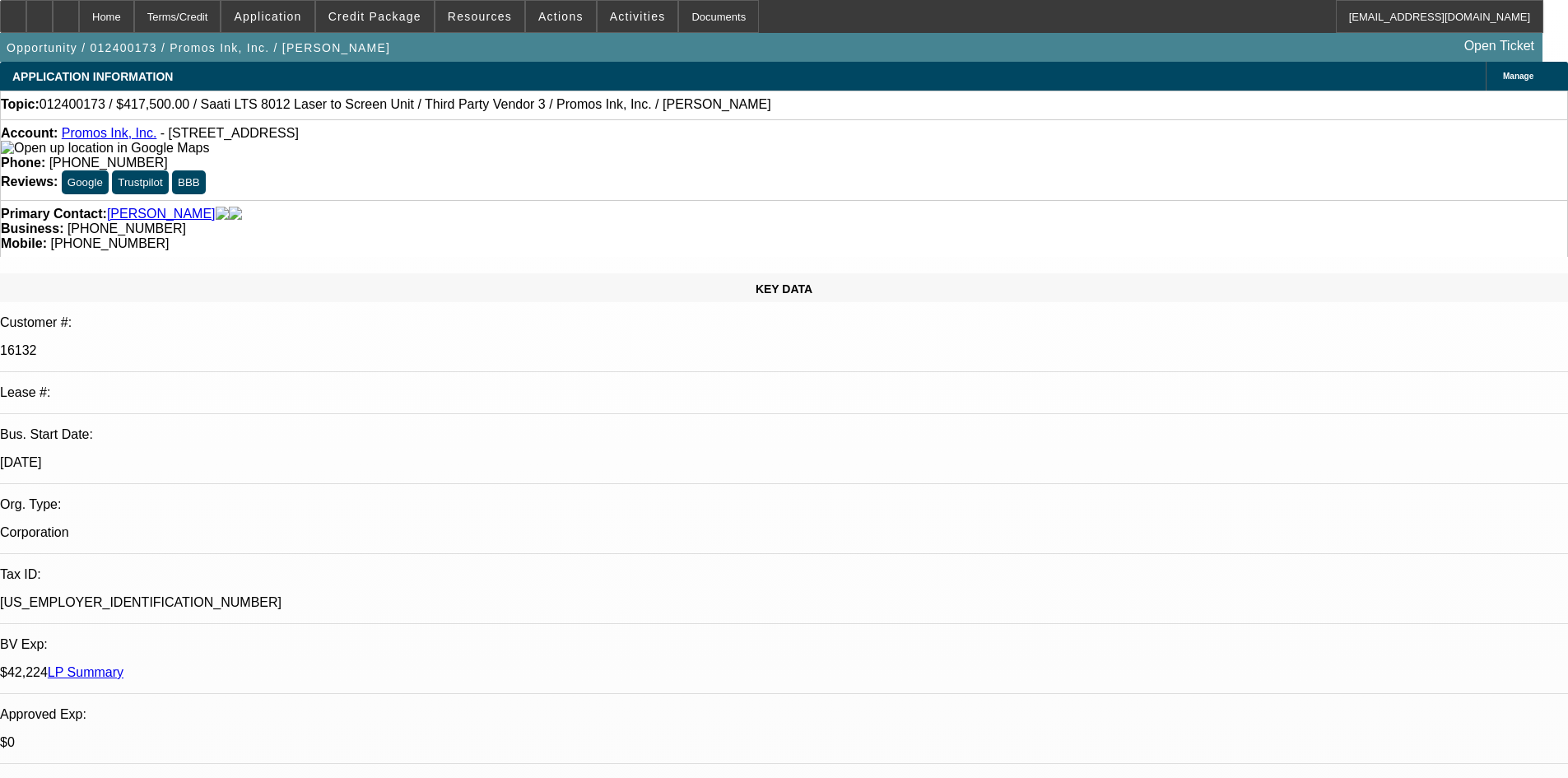
select select "0"
select select "6"
select select "0"
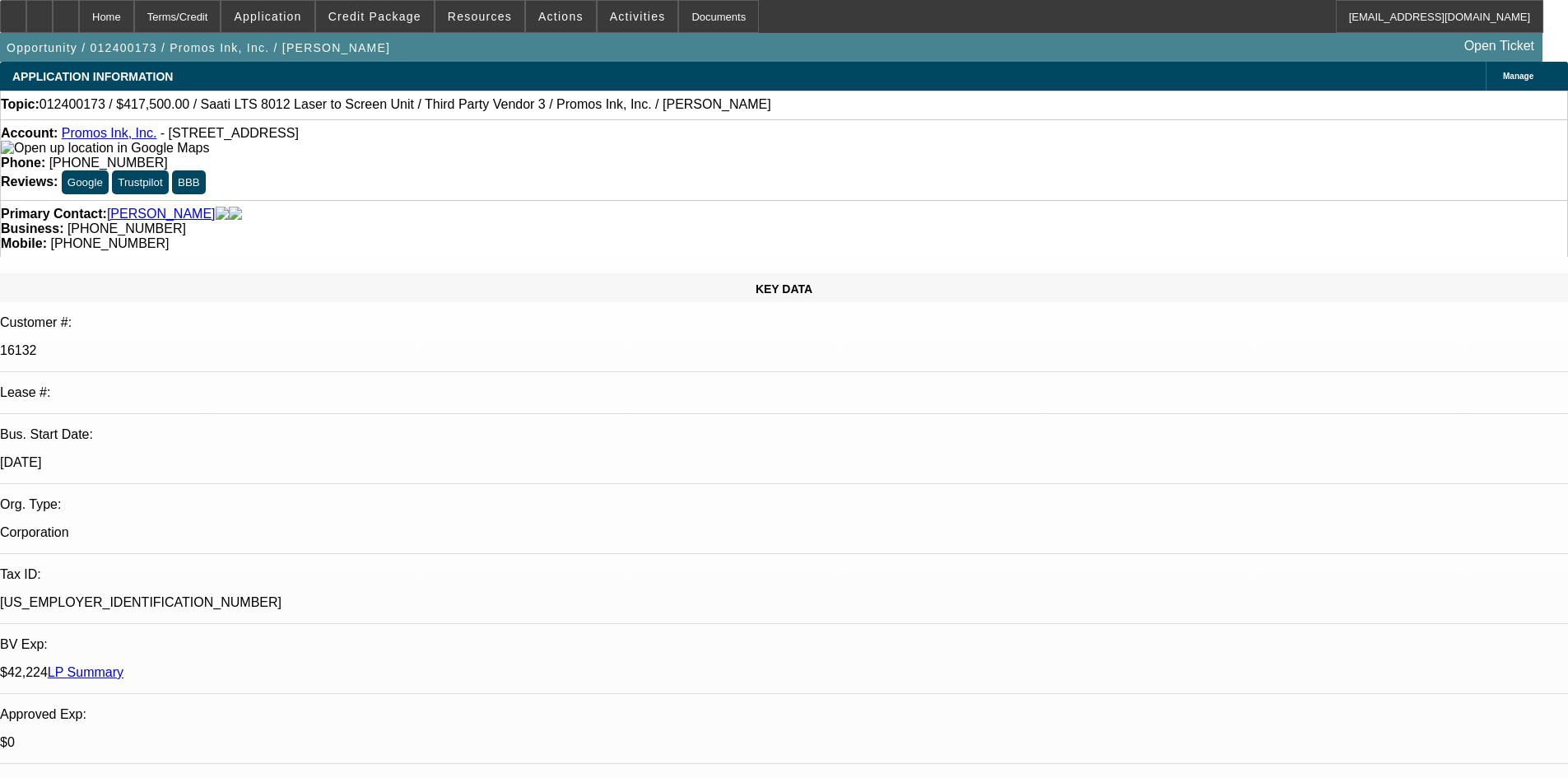
select select "6"
drag, startPoint x: 637, startPoint y: 615, endPoint x: 544, endPoint y: 618, distance: 93.0
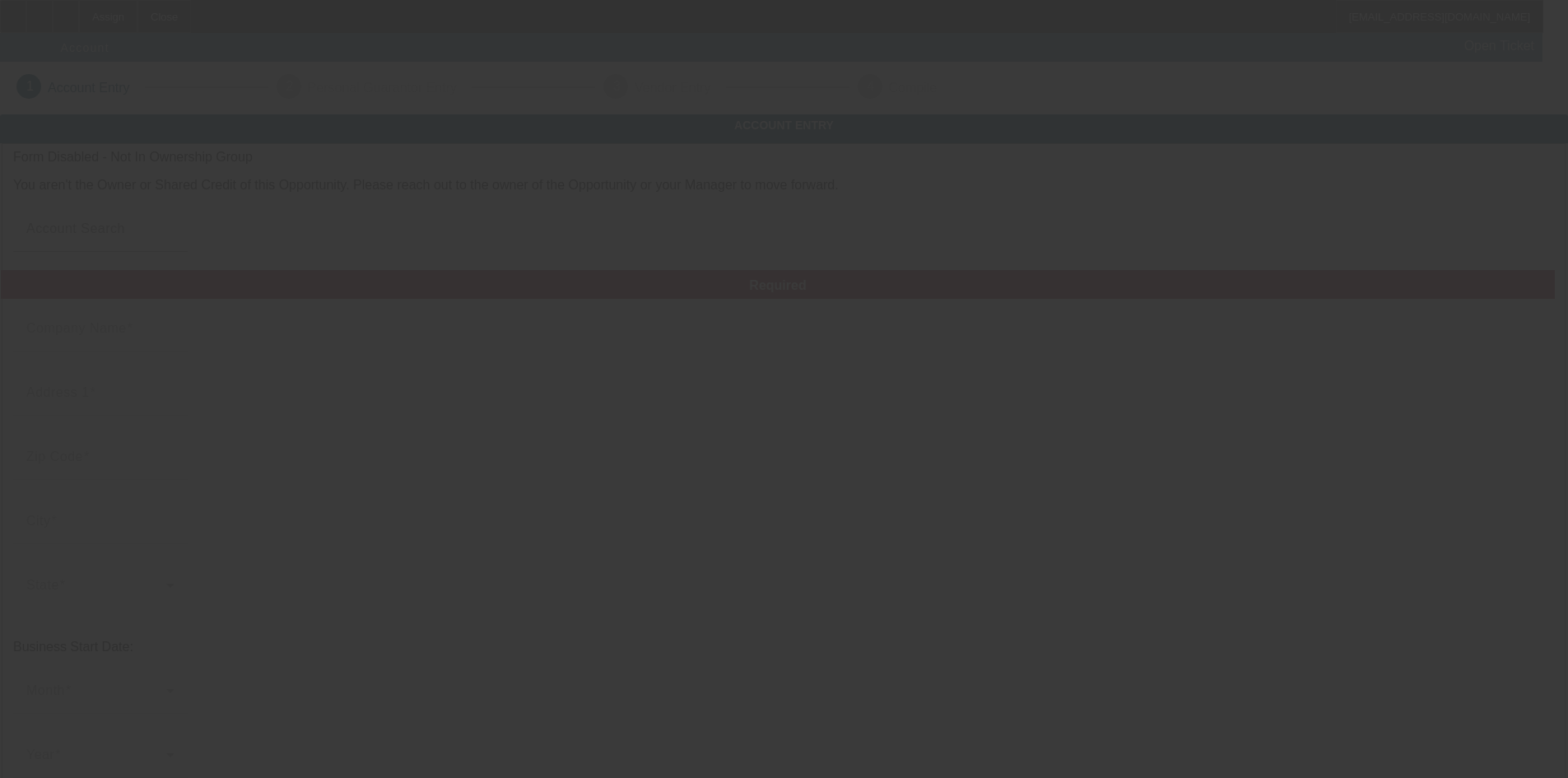
type input "Hunters auto core"
type input "14135 Southeast 155th Street"
type input "32195"
type input "Weirsdale"
type input "(352) 612-2277"
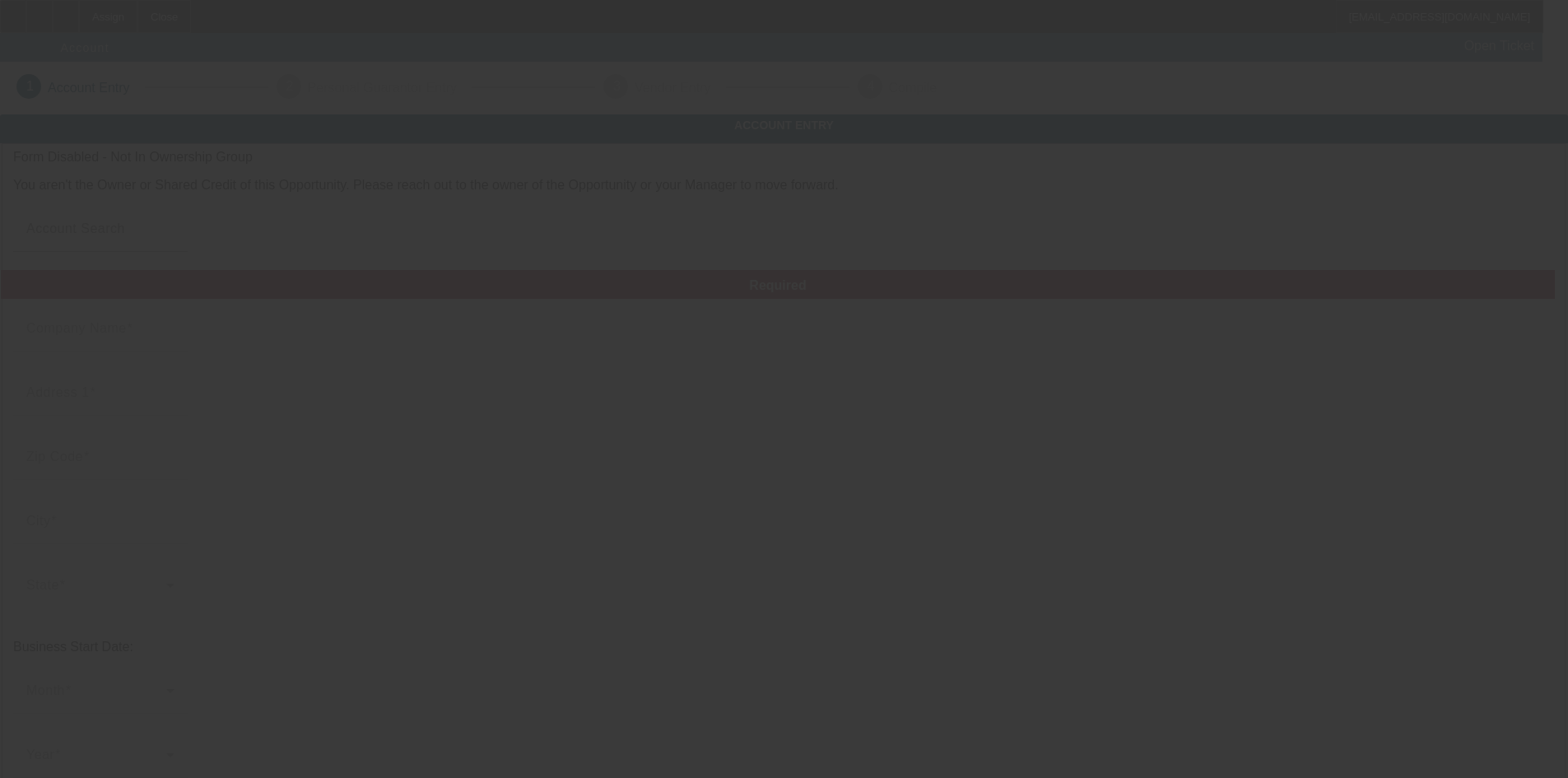
type input "Hunters auto core"
type input "huntersautocore@yahoo.com"
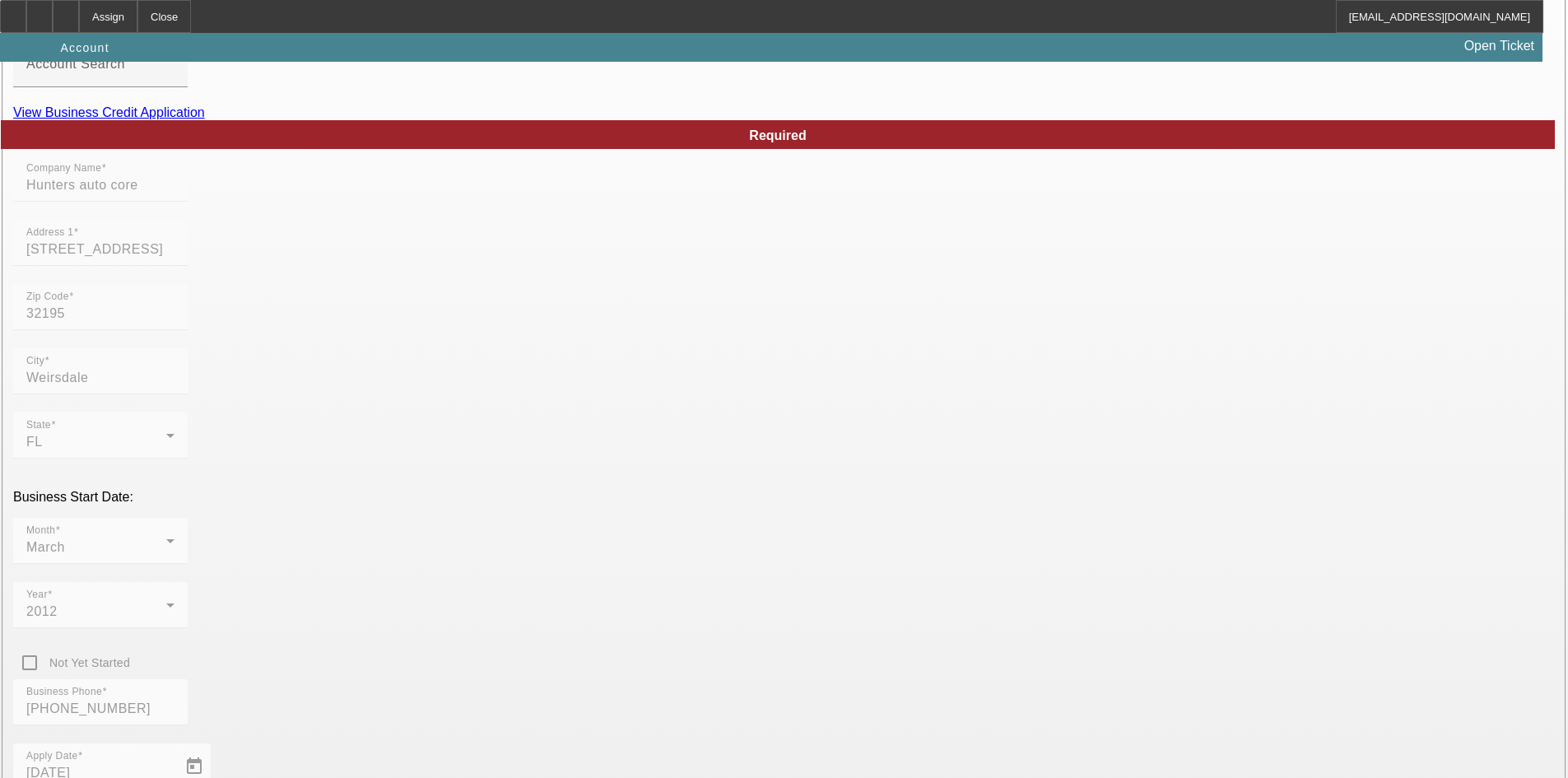
scroll to position [247, 0]
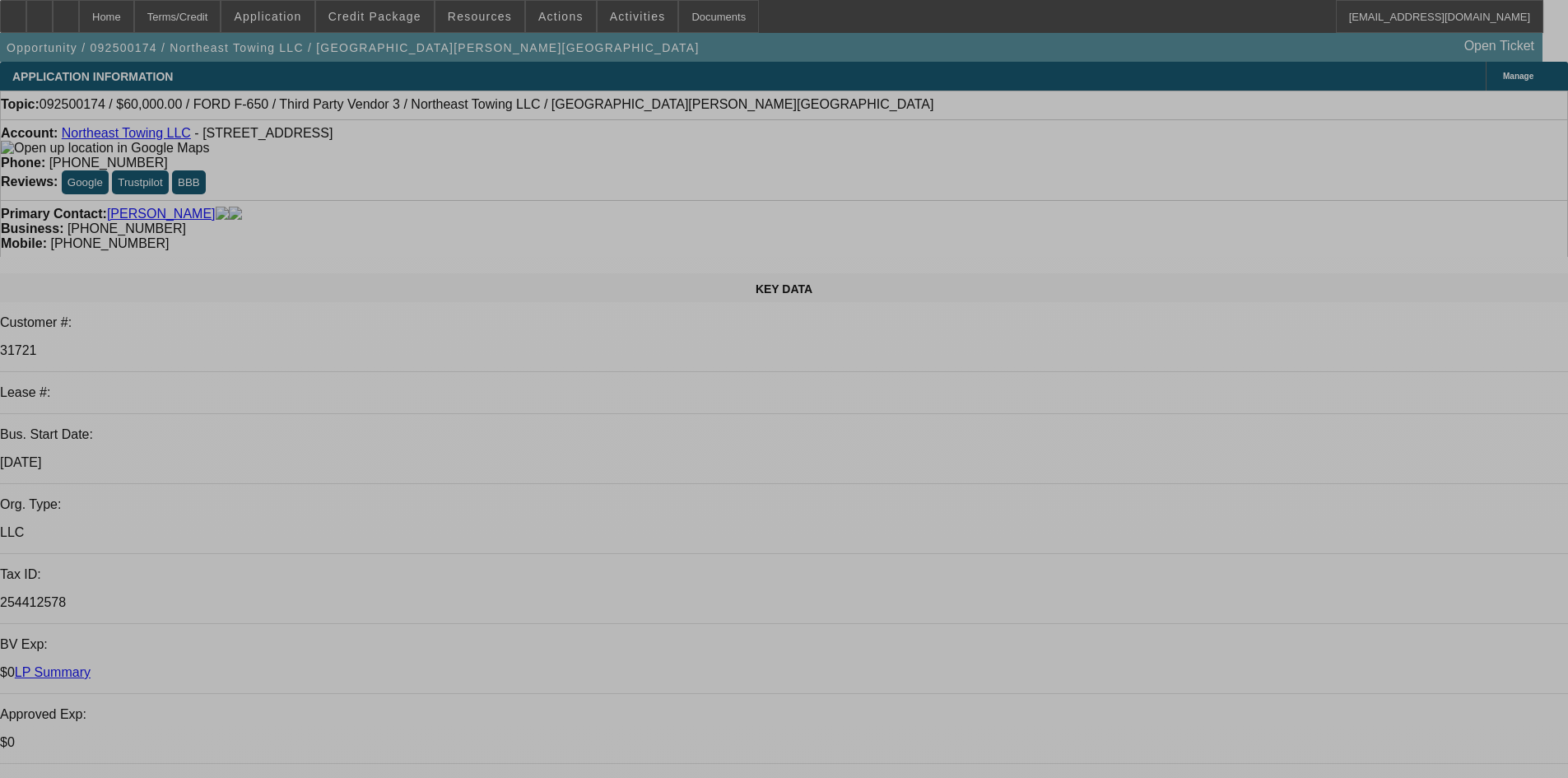
select select "0"
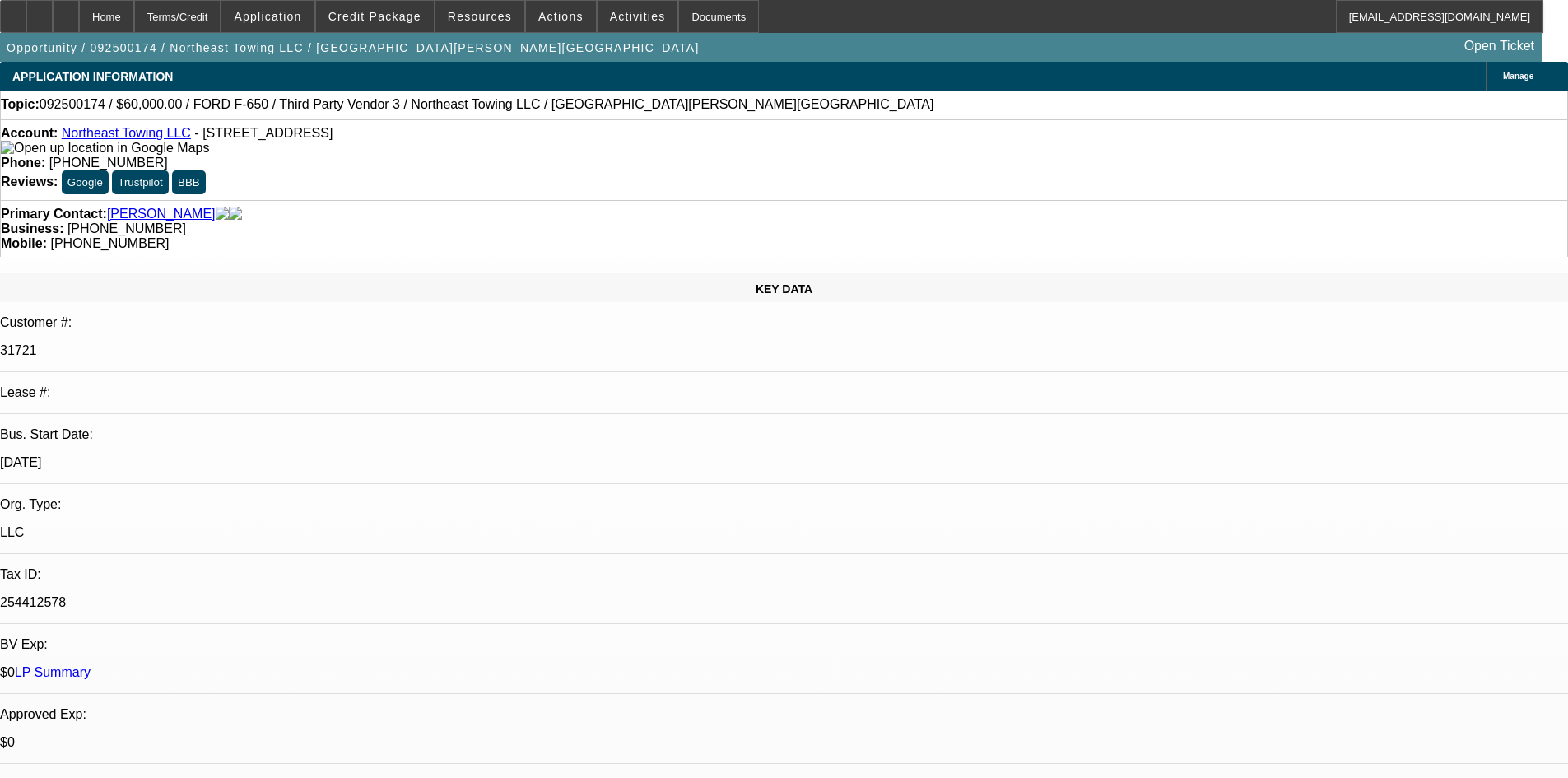
select select "0"
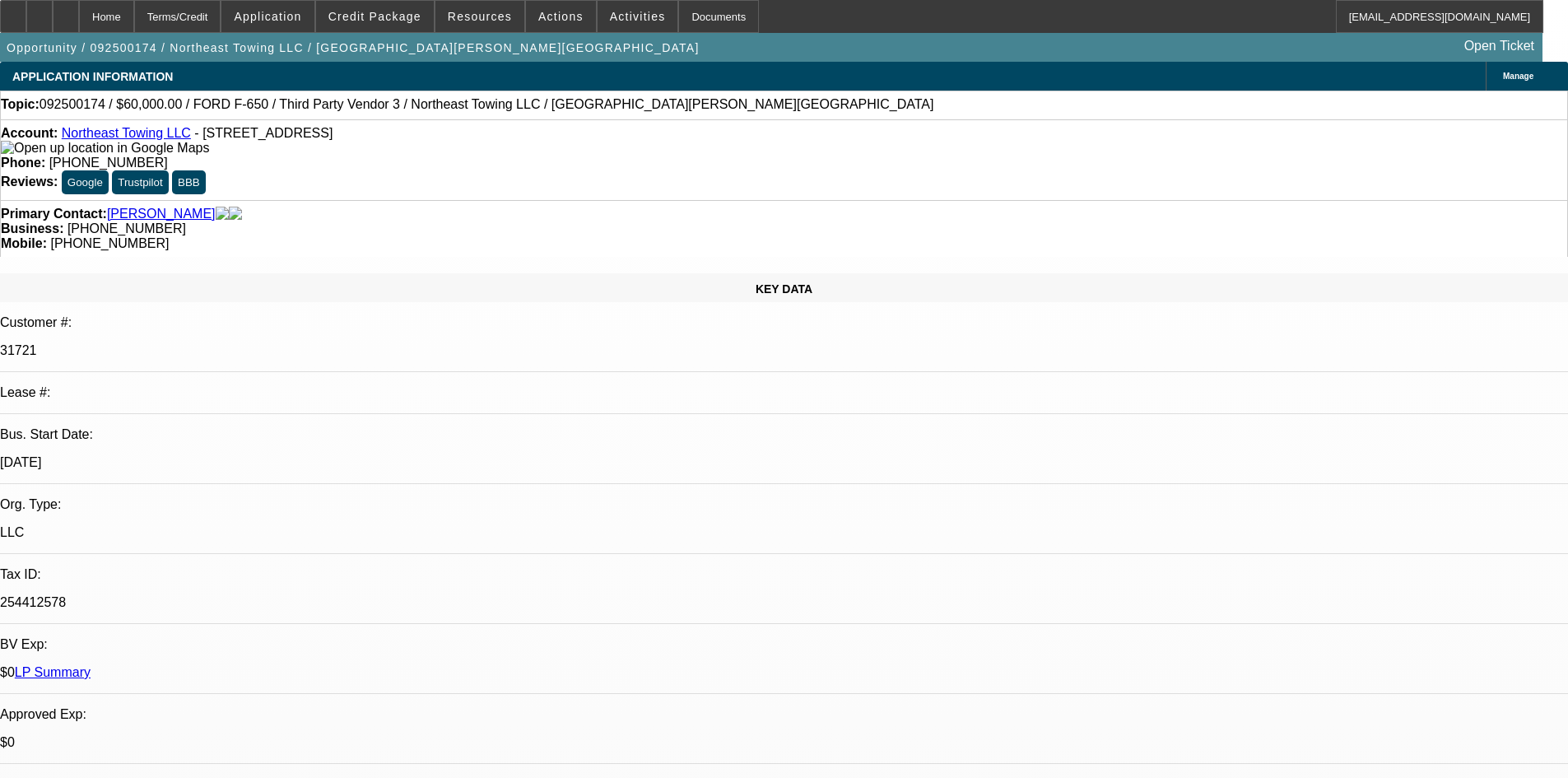
select select "0"
select select "1"
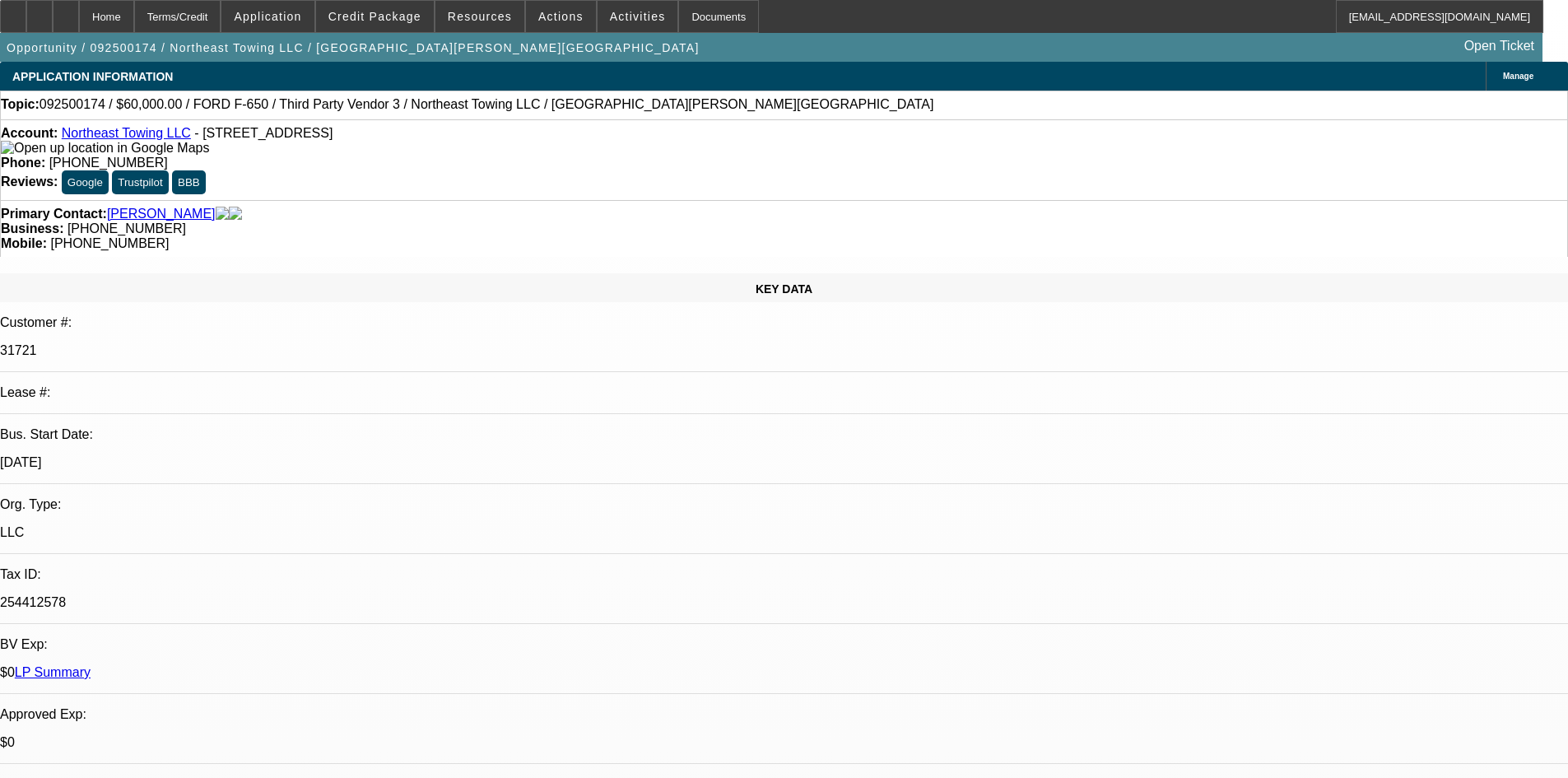
select select "6"
select select "1"
select select "2"
select select "6"
select select "1"
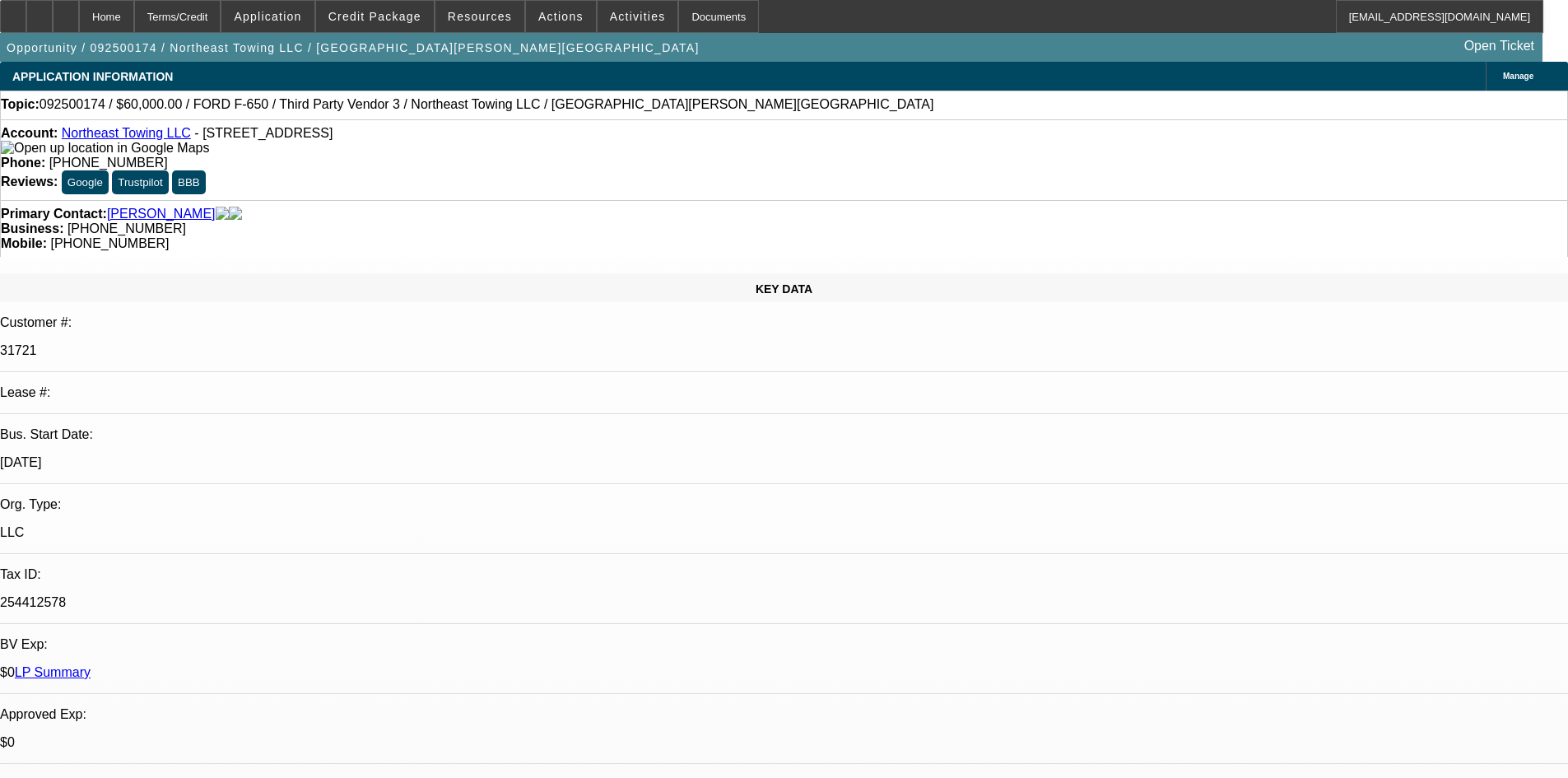
select select "2"
select select "6"
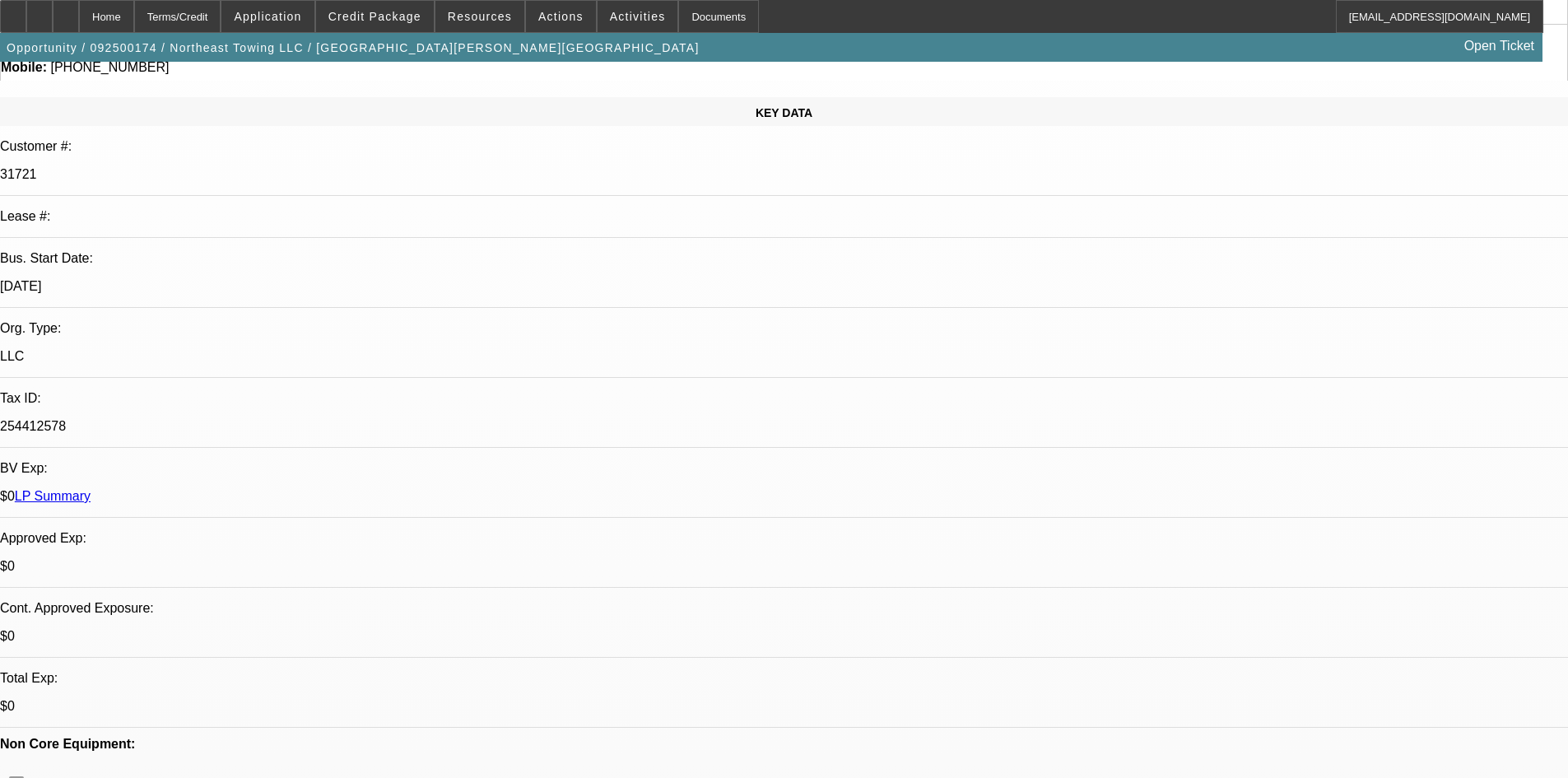
scroll to position [247, 0]
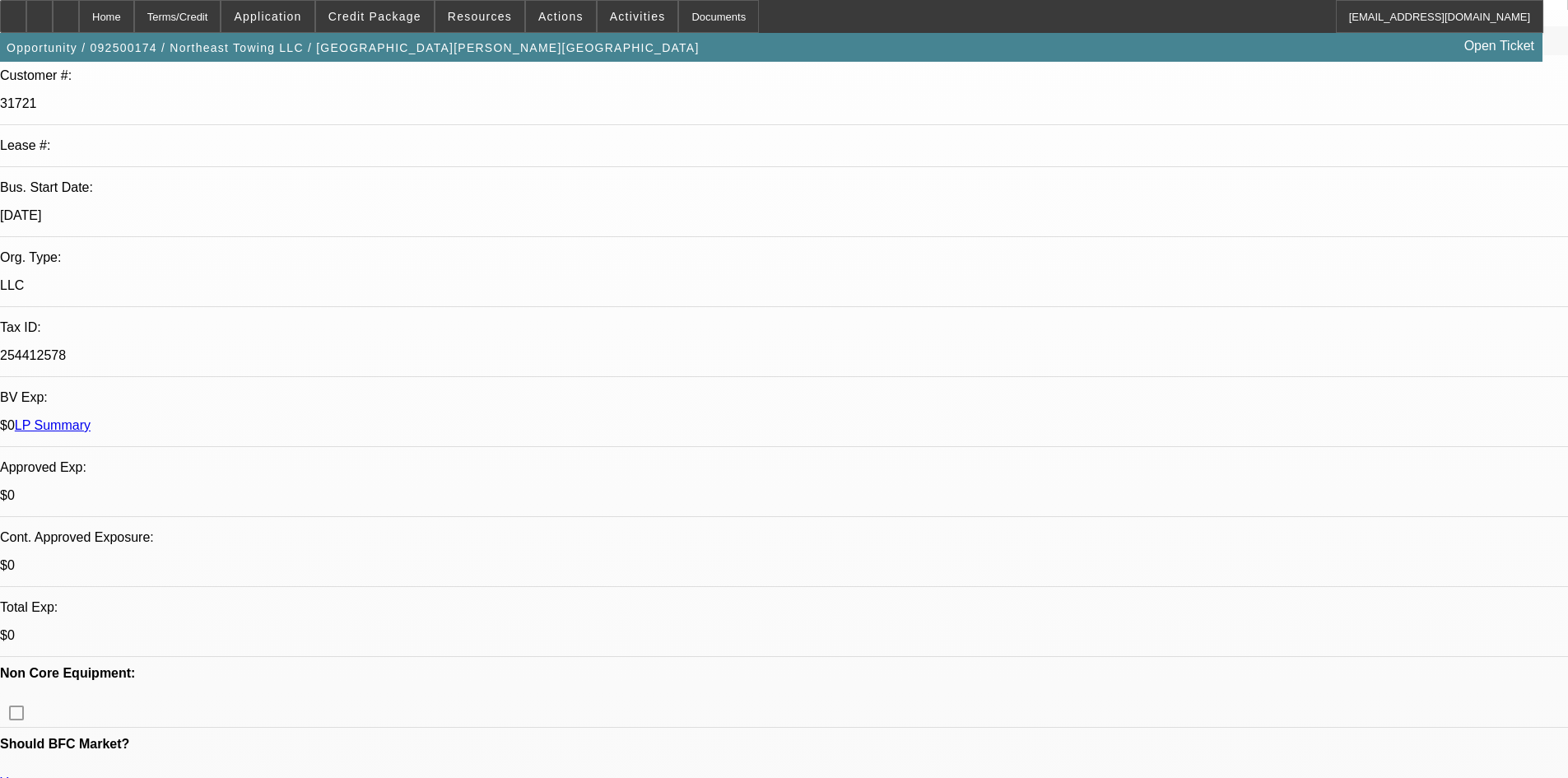
drag, startPoint x: 246, startPoint y: 363, endPoint x: 446, endPoint y: 372, distance: 200.2
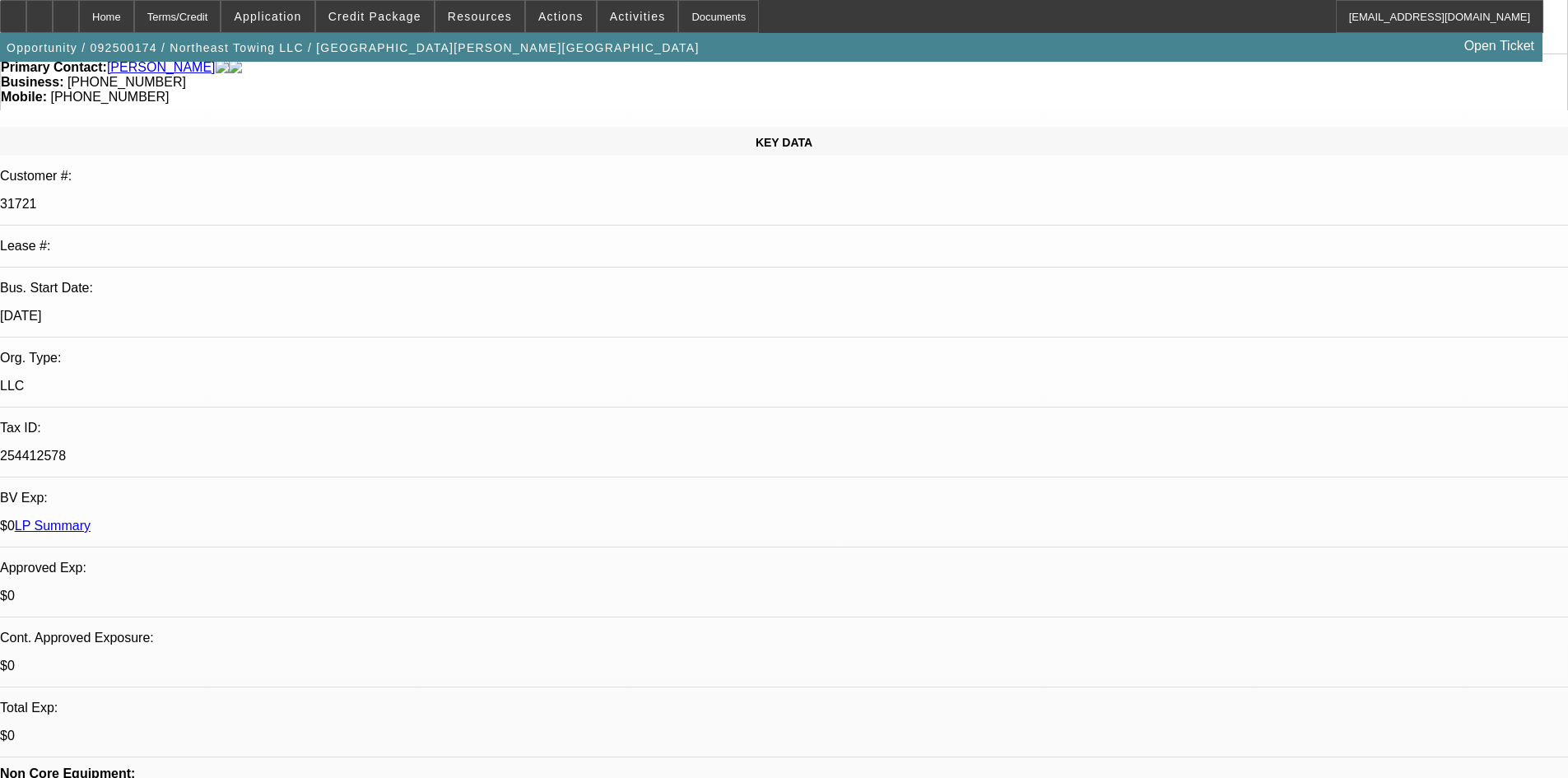
scroll to position [0, 0]
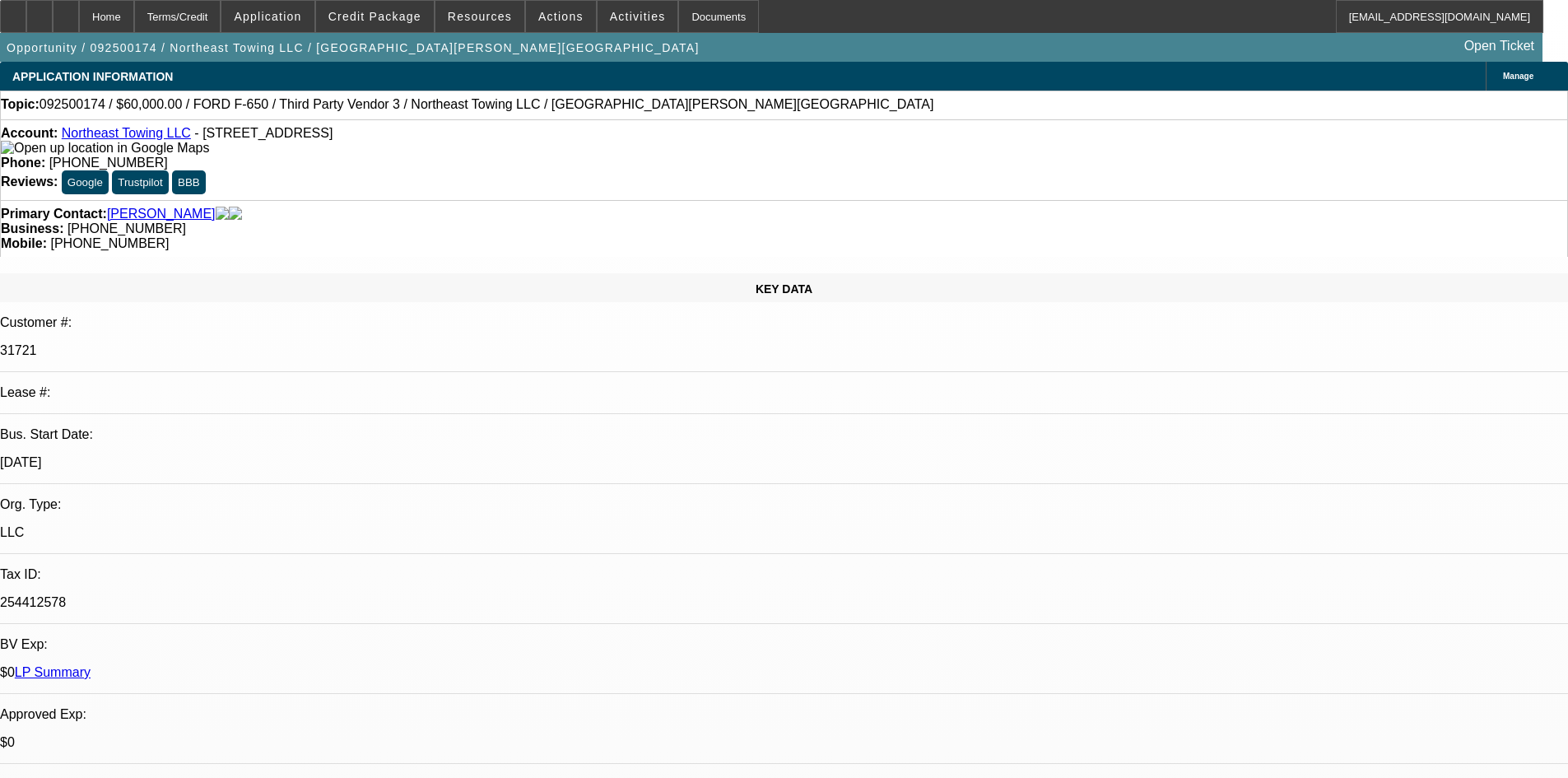
drag, startPoint x: 526, startPoint y: 429, endPoint x: 623, endPoint y: 422, distance: 97.3
drag, startPoint x: 518, startPoint y: 366, endPoint x: 642, endPoint y: 368, distance: 124.0
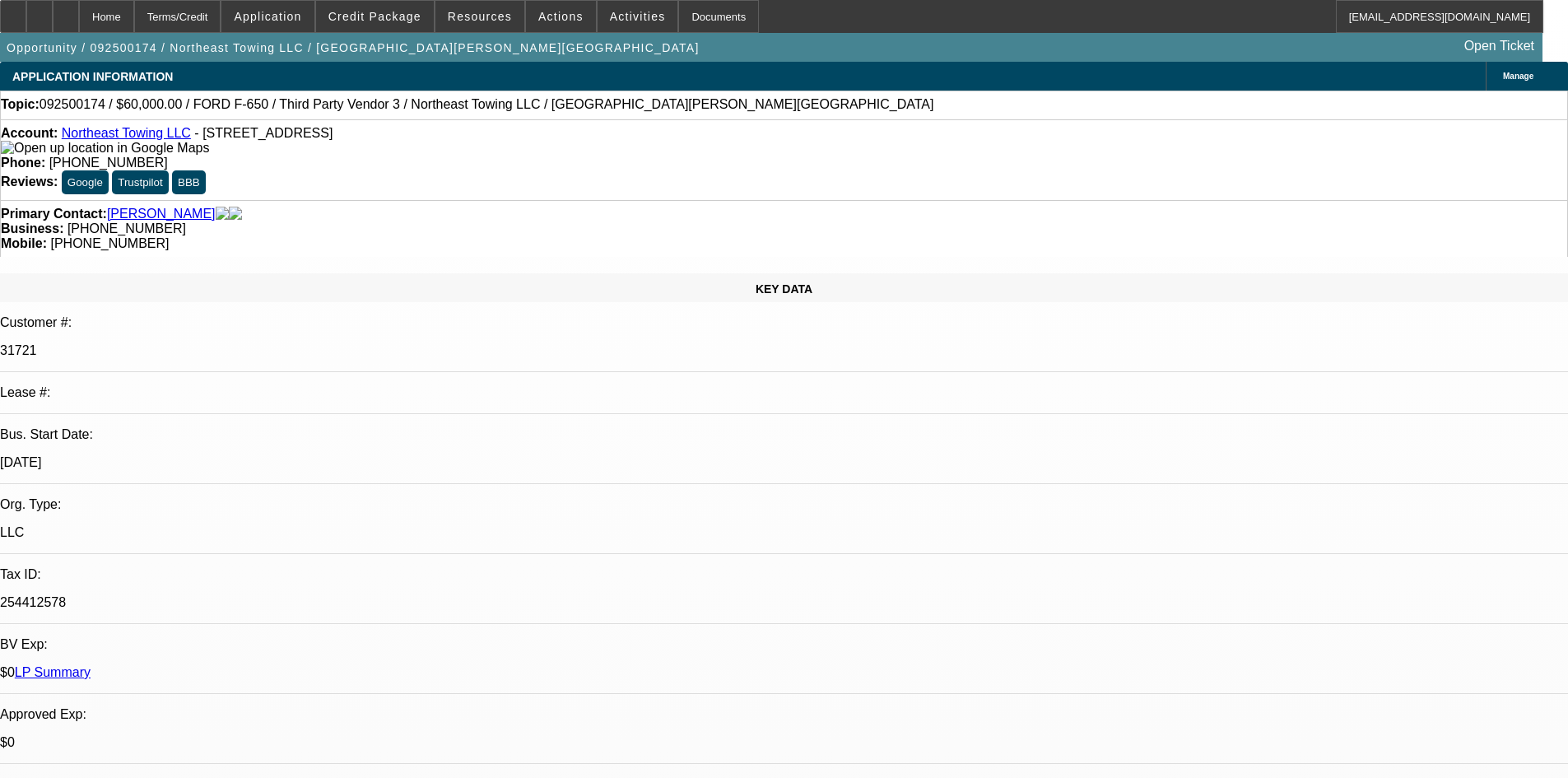
drag, startPoint x: 841, startPoint y: 552, endPoint x: 1018, endPoint y: 547, distance: 177.1
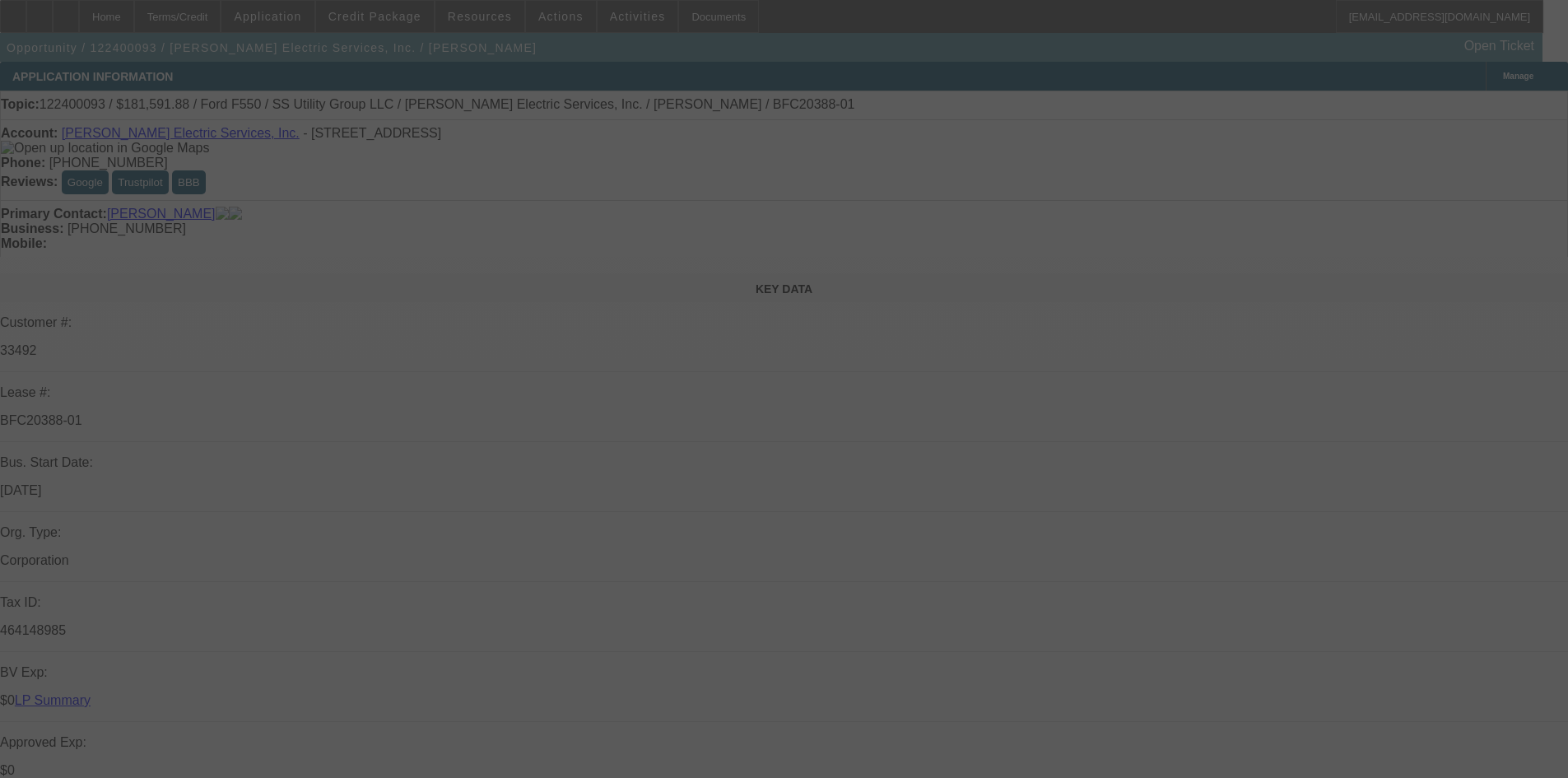
select select "0.1"
select select "0"
select select "6"
select select "0.1"
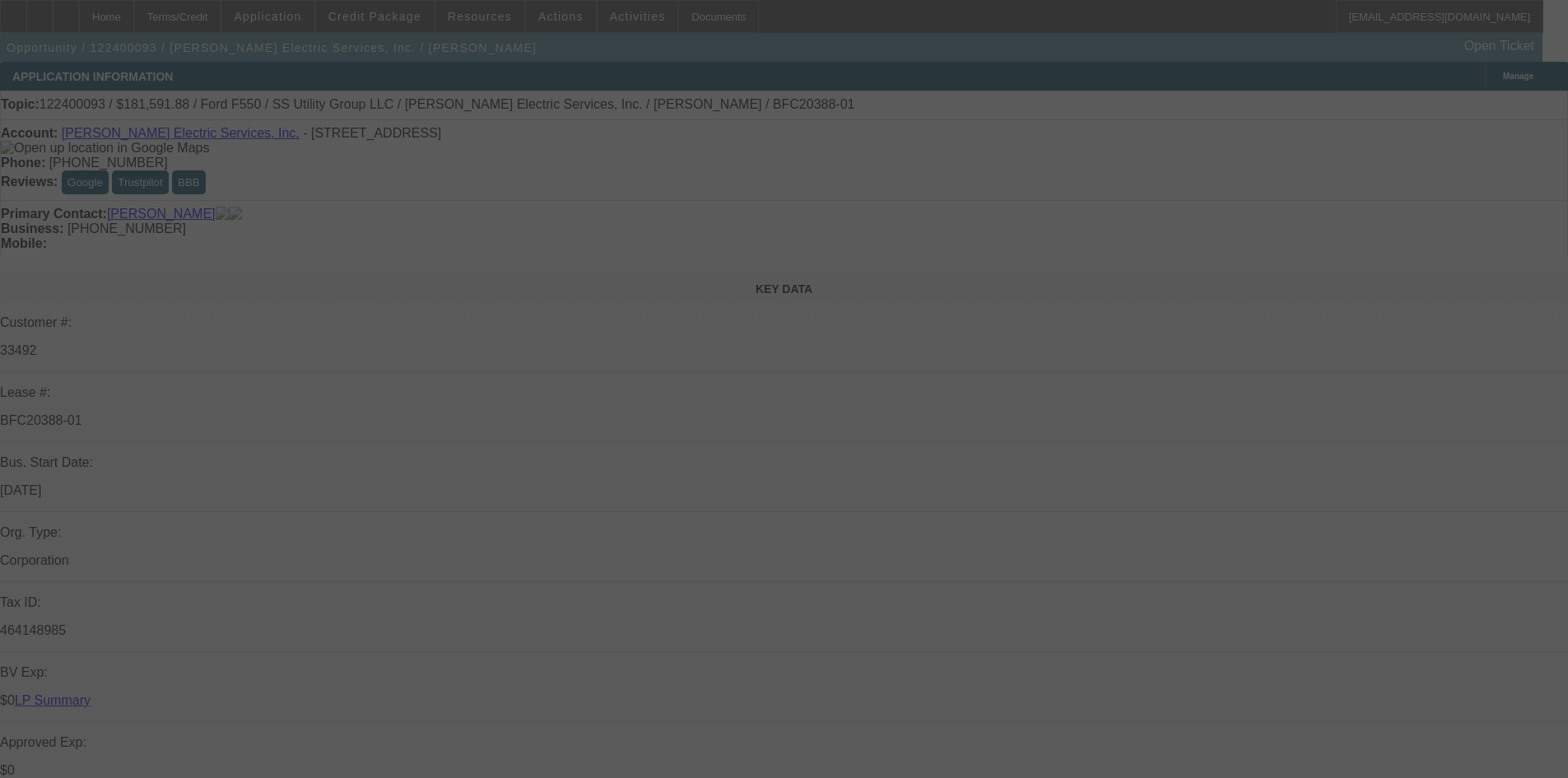
select select "0"
select select "6"
select select "0.2"
select select "2"
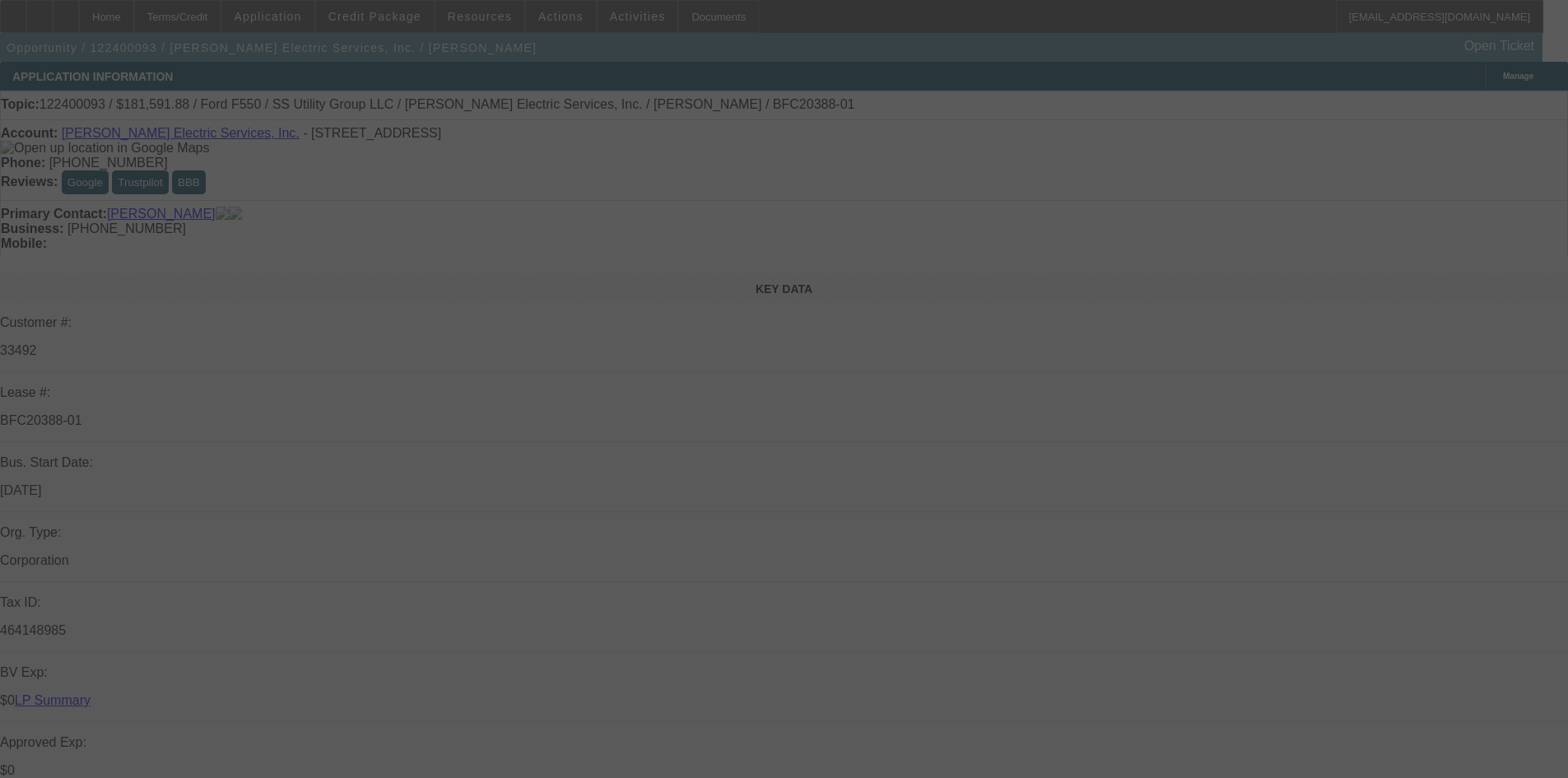
select select "2"
select select "0"
select select "6"
select select "0.15"
select select "0"
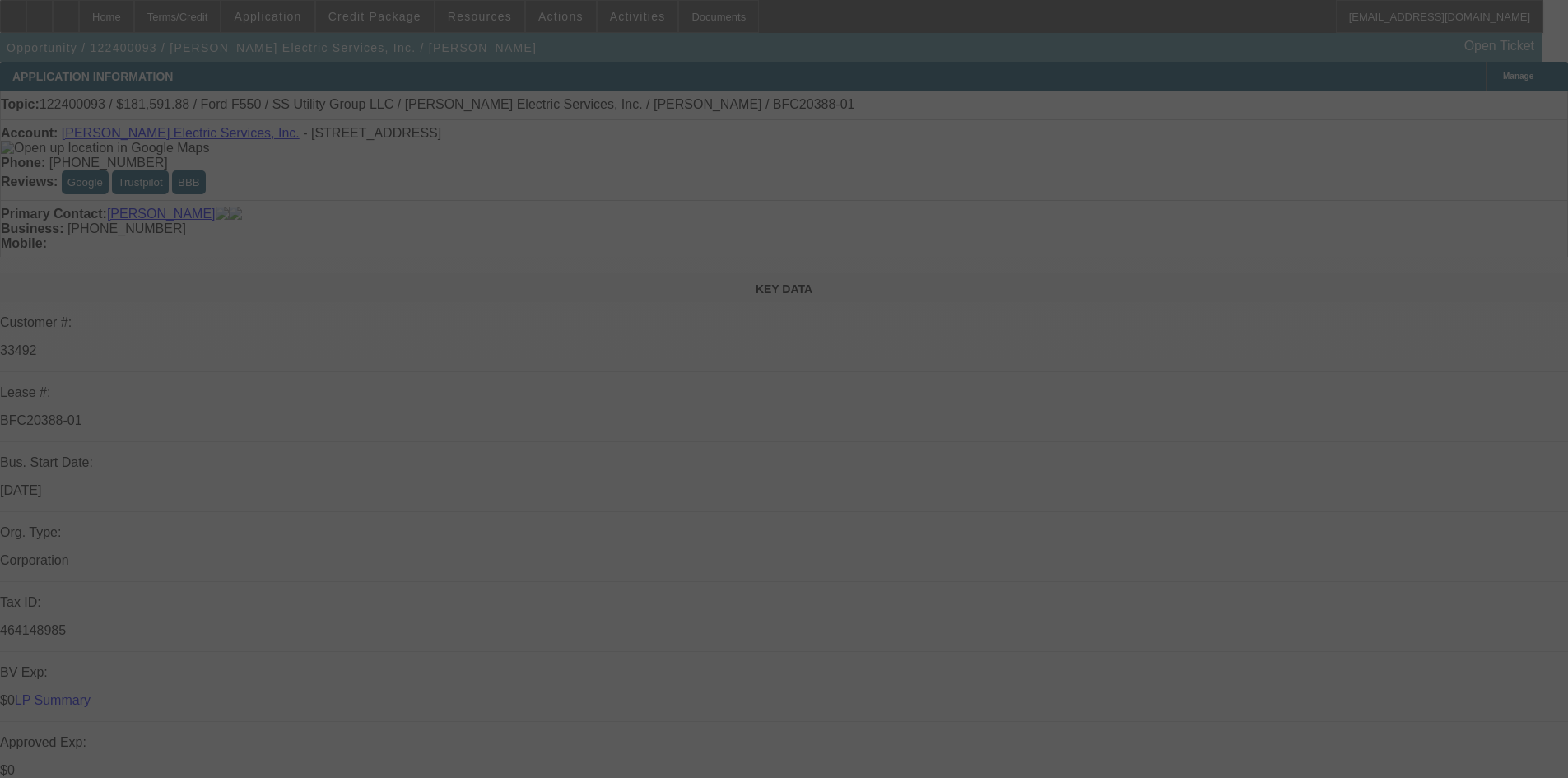
select select "0"
select select "6"
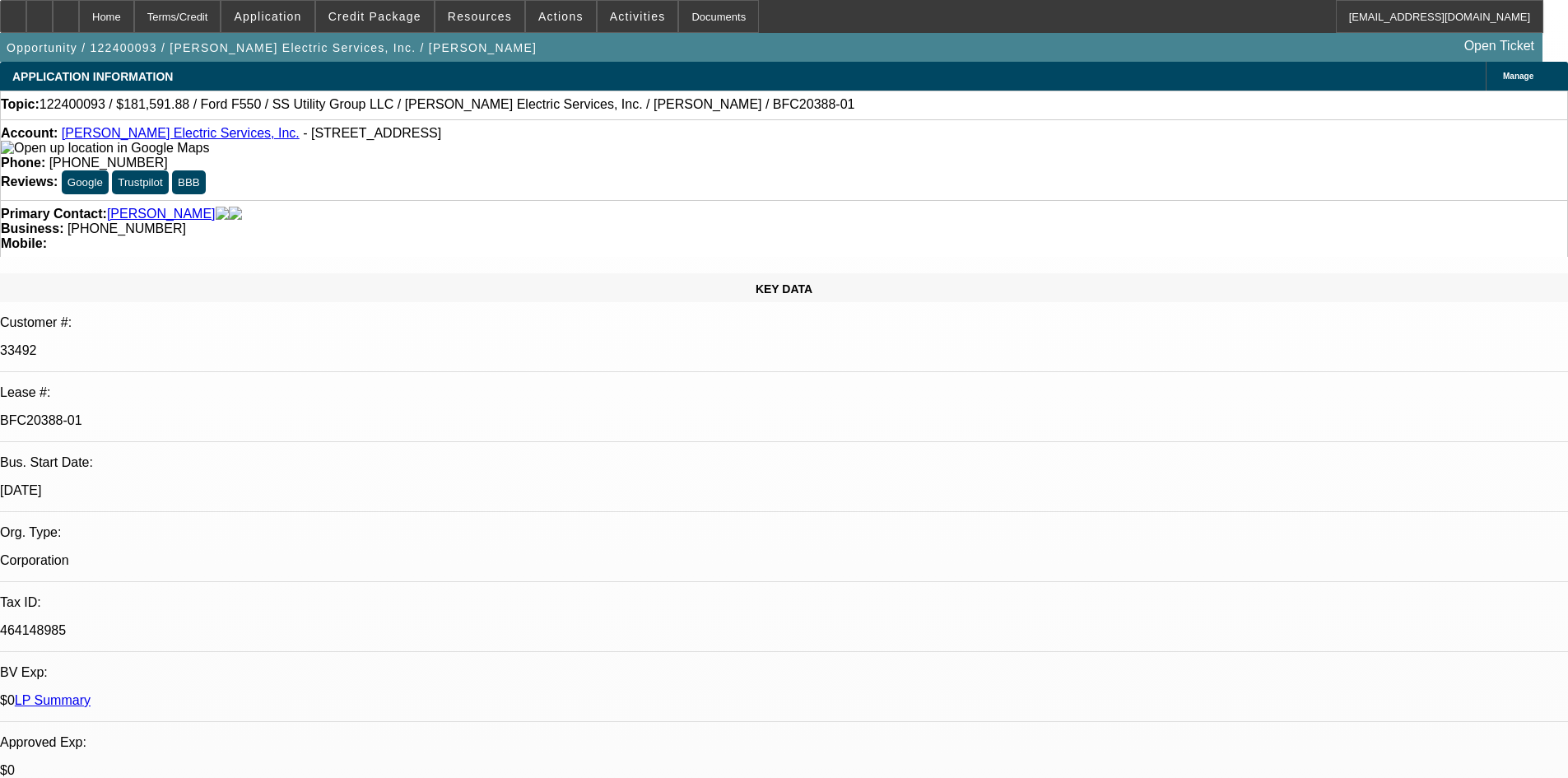
drag, startPoint x: 149, startPoint y: 463, endPoint x: 159, endPoint y: 459, distance: 10.8
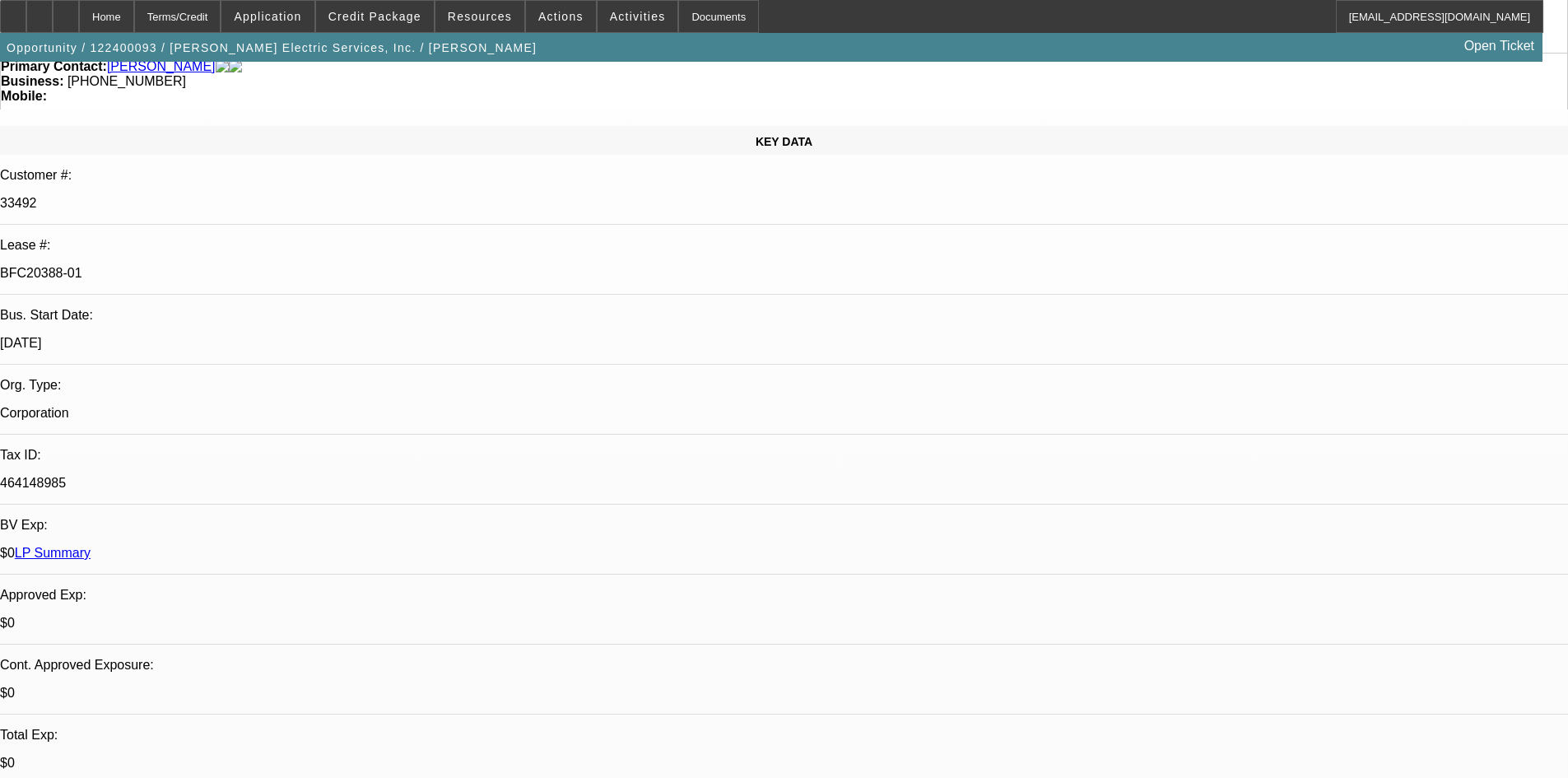
scroll to position [164, 0]
